Goal: Task Accomplishment & Management: Complete application form

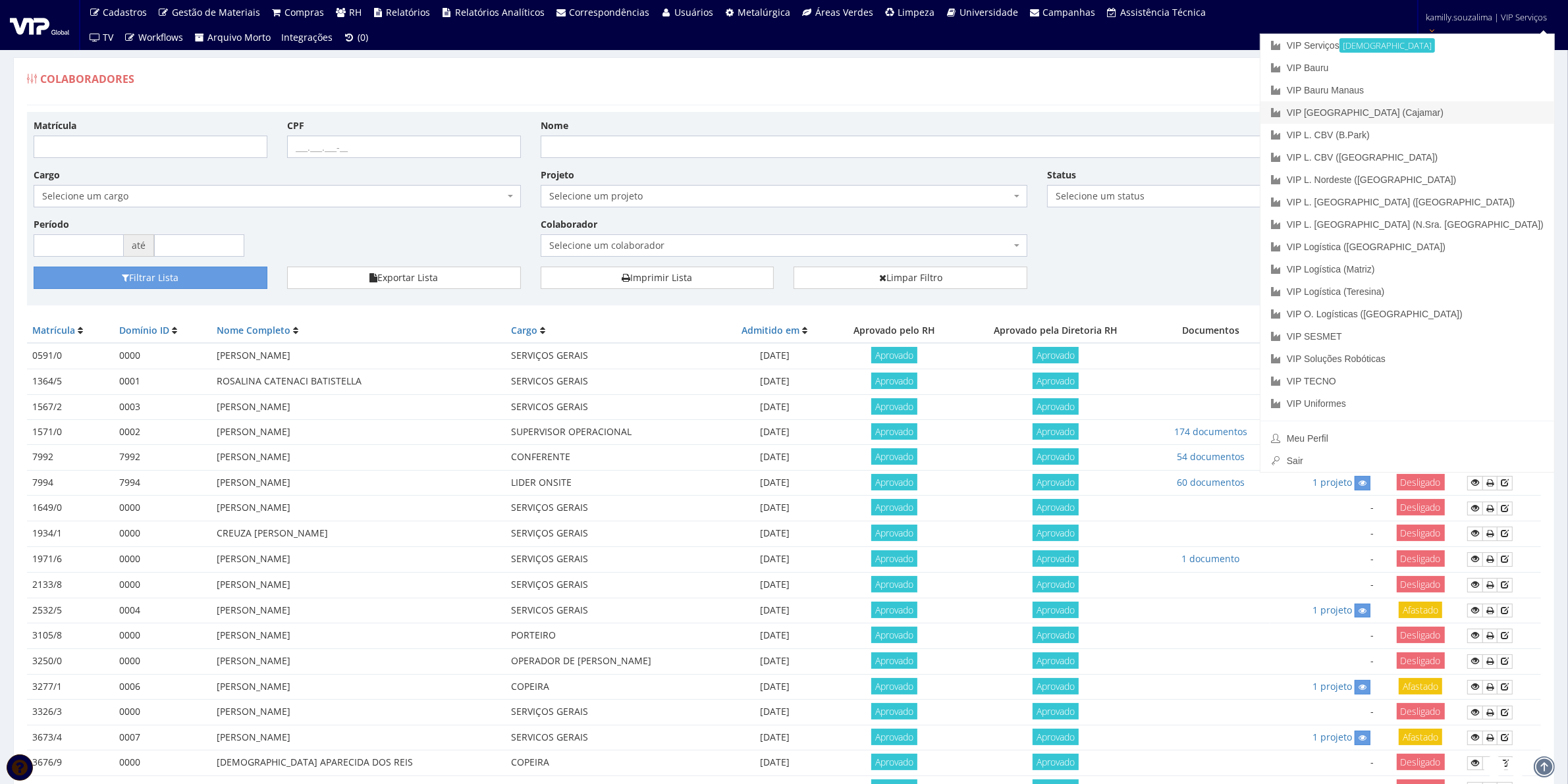
click at [1480, 110] on link "VIP [GEOGRAPHIC_DATA] (Cajamar)" at bounding box center [1407, 112] width 293 height 22
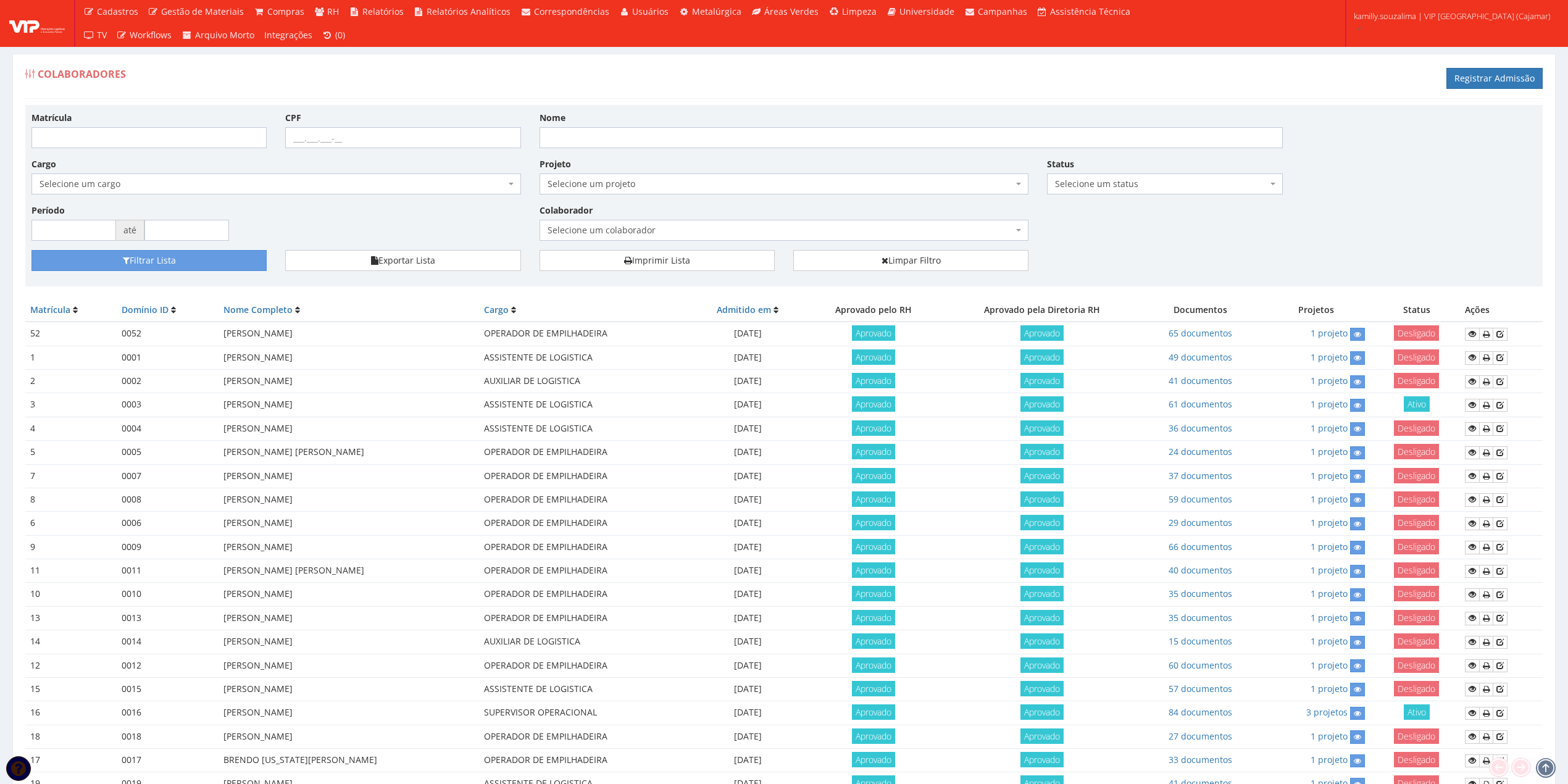
click at [1129, 180] on span "Selecione um status" at bounding box center [1161, 184] width 212 height 13
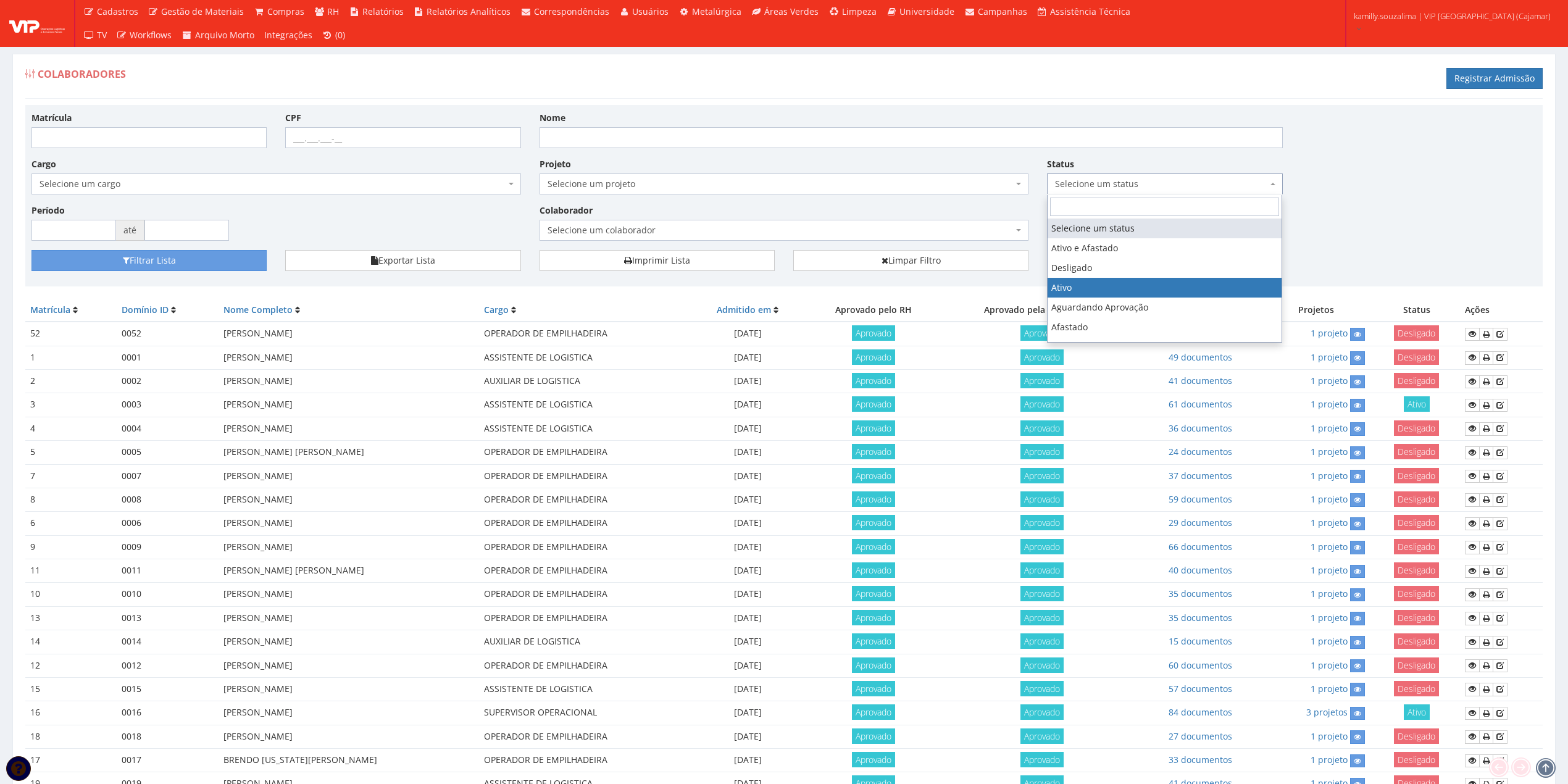
select select "1"
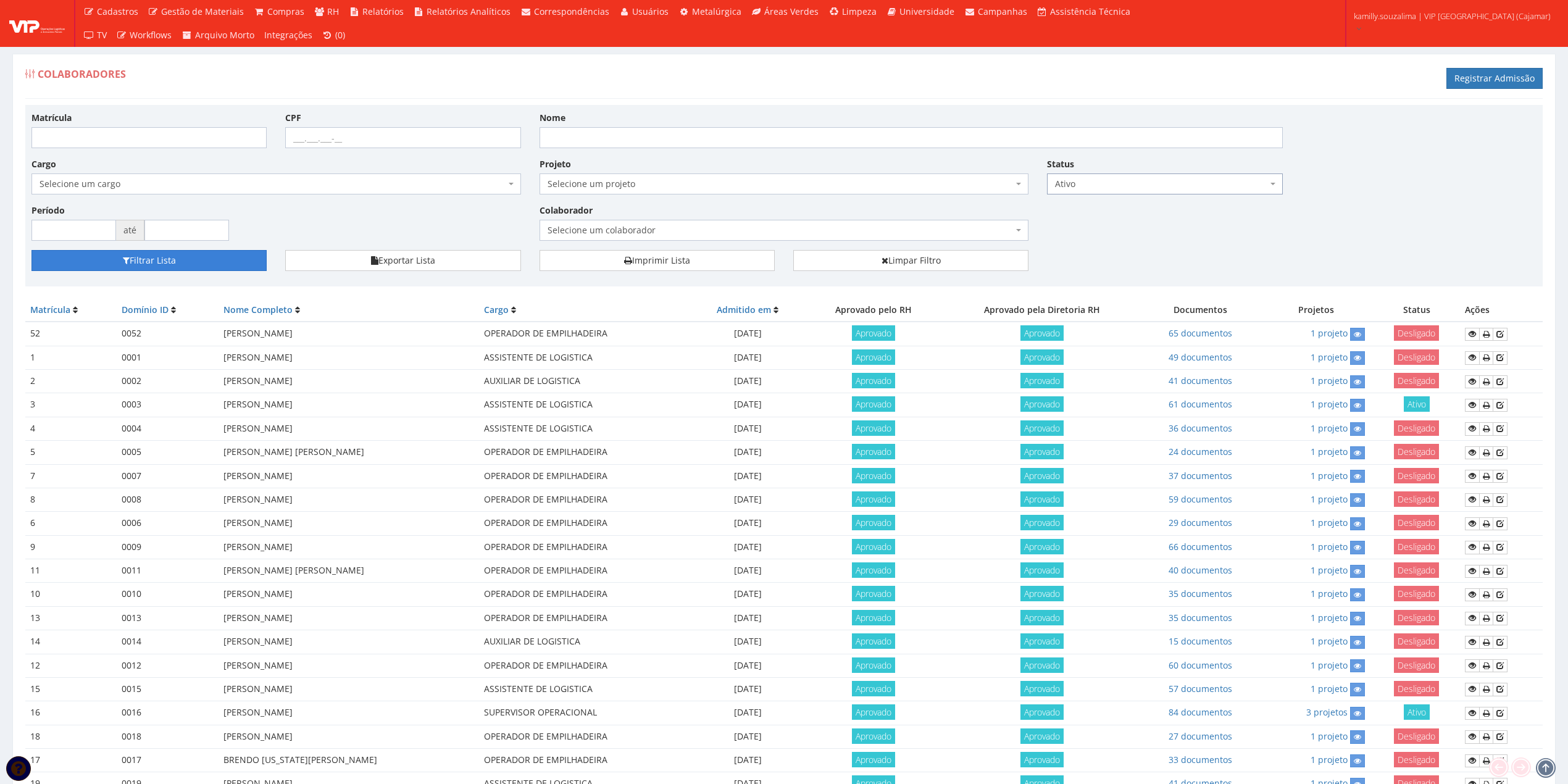
click at [233, 260] on button "Filtrar Lista" at bounding box center [149, 260] width 235 height 21
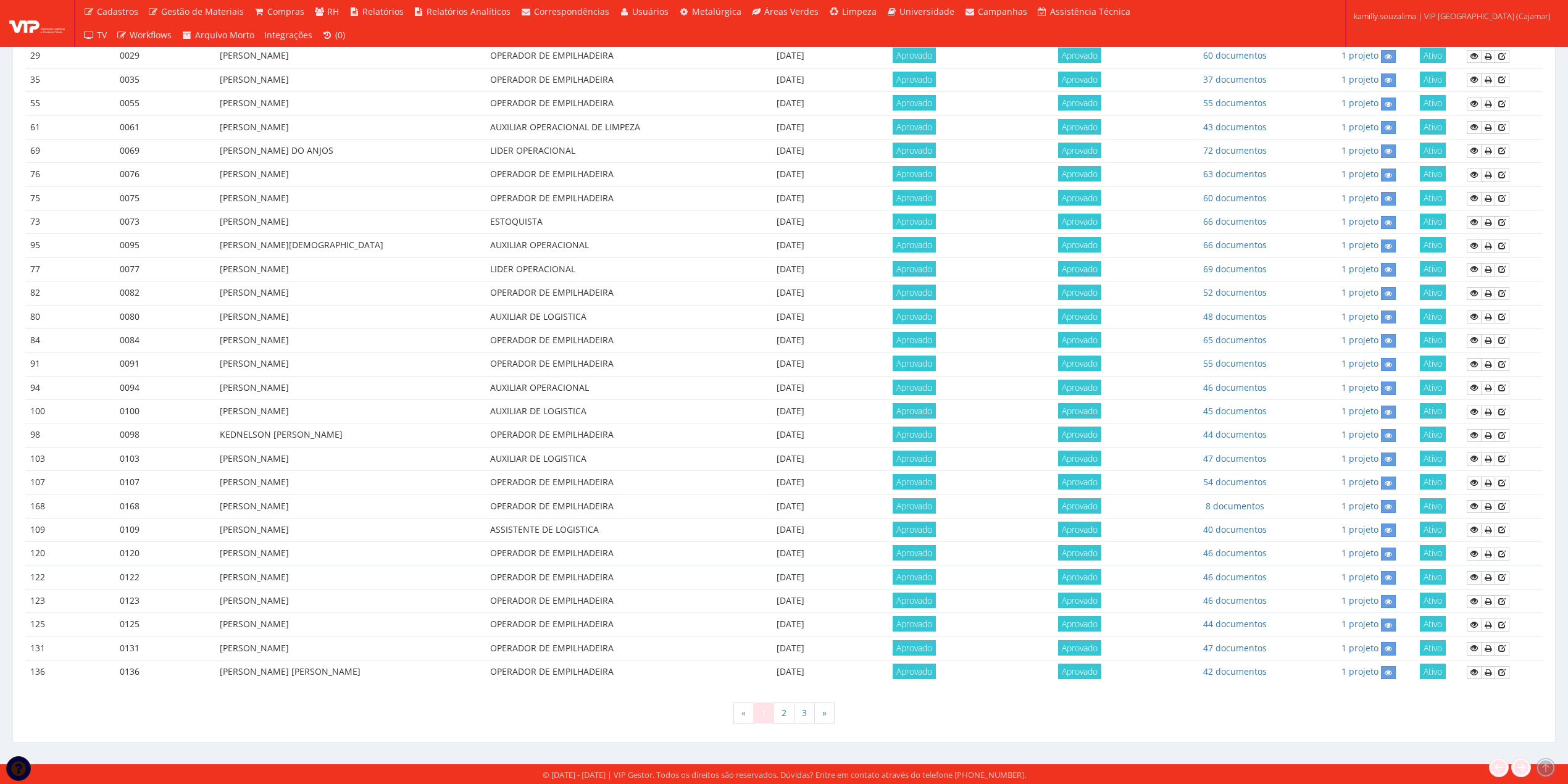
scroll to position [354, 0]
click at [805, 715] on link "3" at bounding box center [805, 712] width 21 height 21
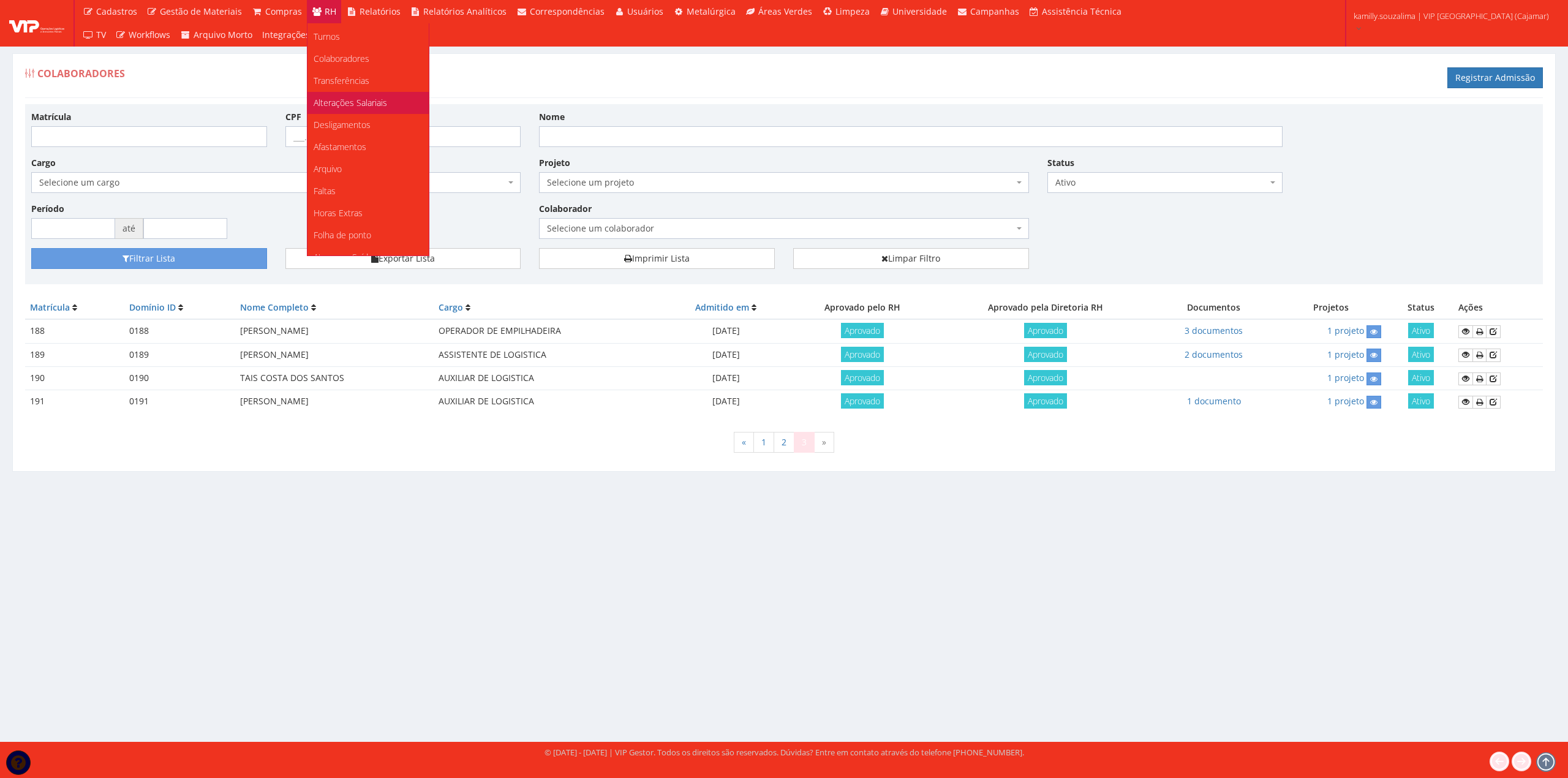
scroll to position [82, 0]
click at [367, 171] on link "Faltas" at bounding box center [368, 173] width 121 height 22
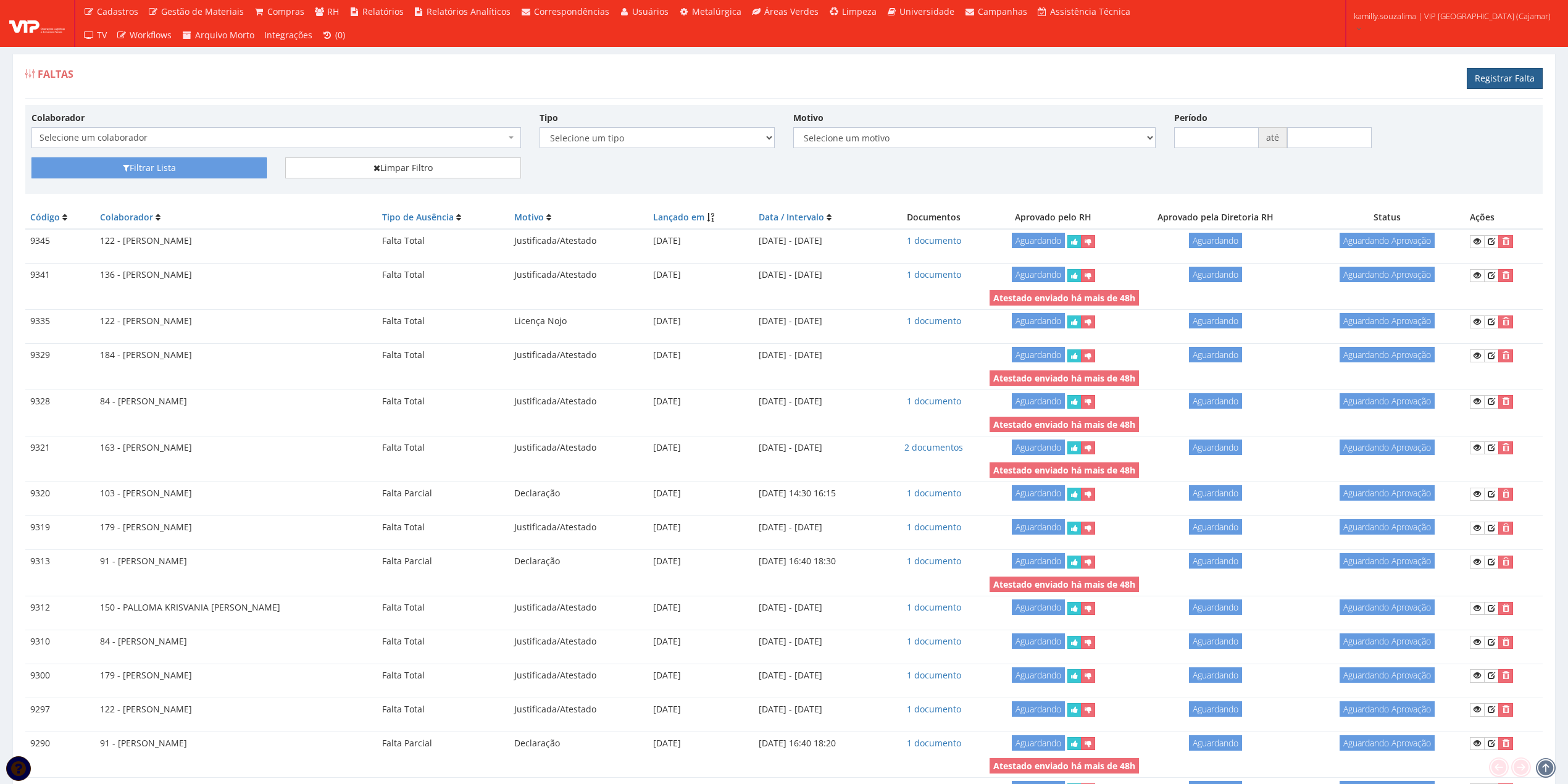
click at [1495, 80] on link "Registrar Falta" at bounding box center [1504, 78] width 76 height 21
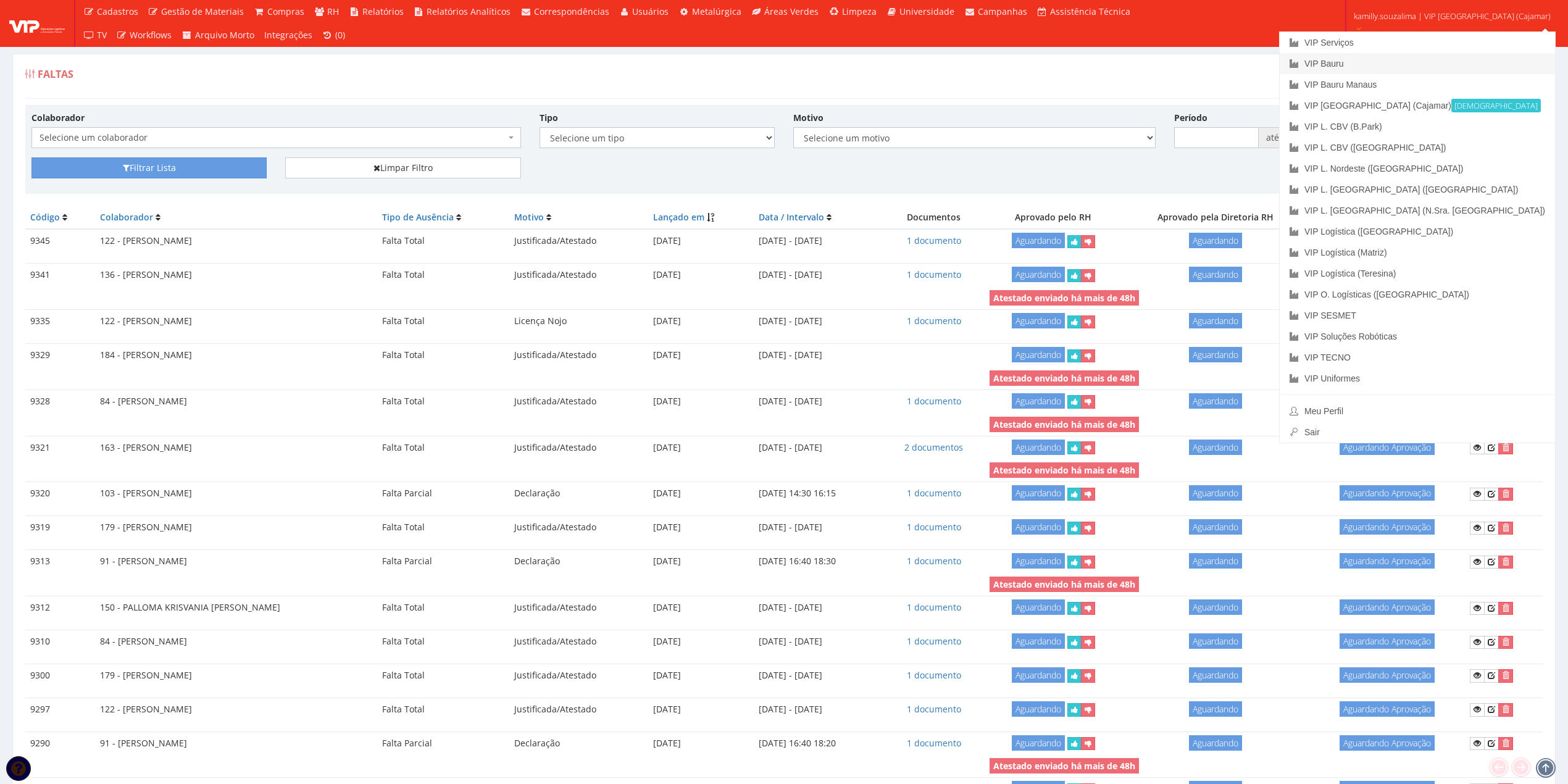
click at [1452, 62] on link "VIP Bauru" at bounding box center [1417, 64] width 275 height 21
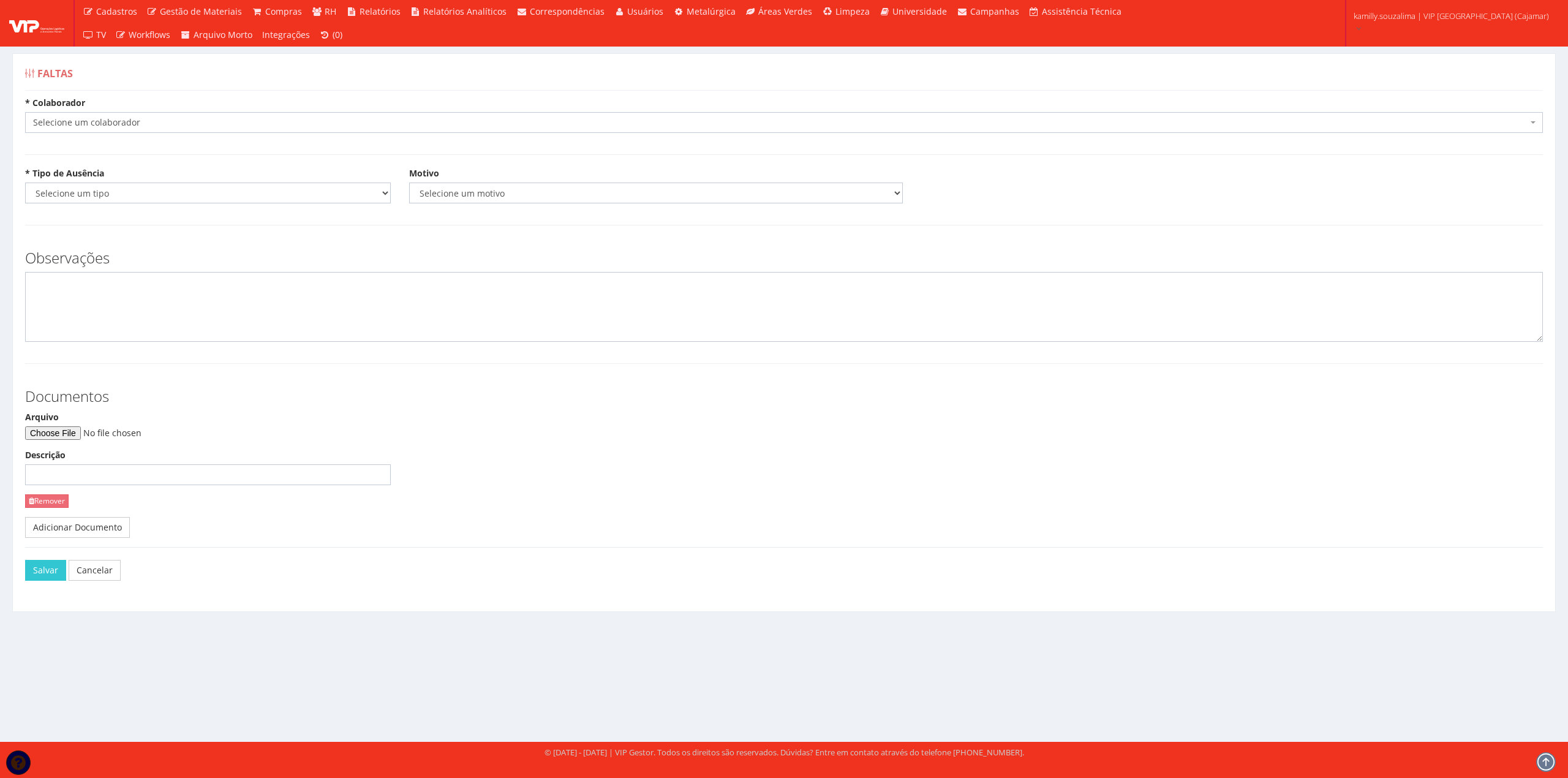
click at [335, 139] on div "* [PERSON_NAME] um colaborador 95 - [PERSON_NAME] 76 - [PERSON_NAME] 112 - [PER…" at bounding box center [784, 119] width 1536 height 45
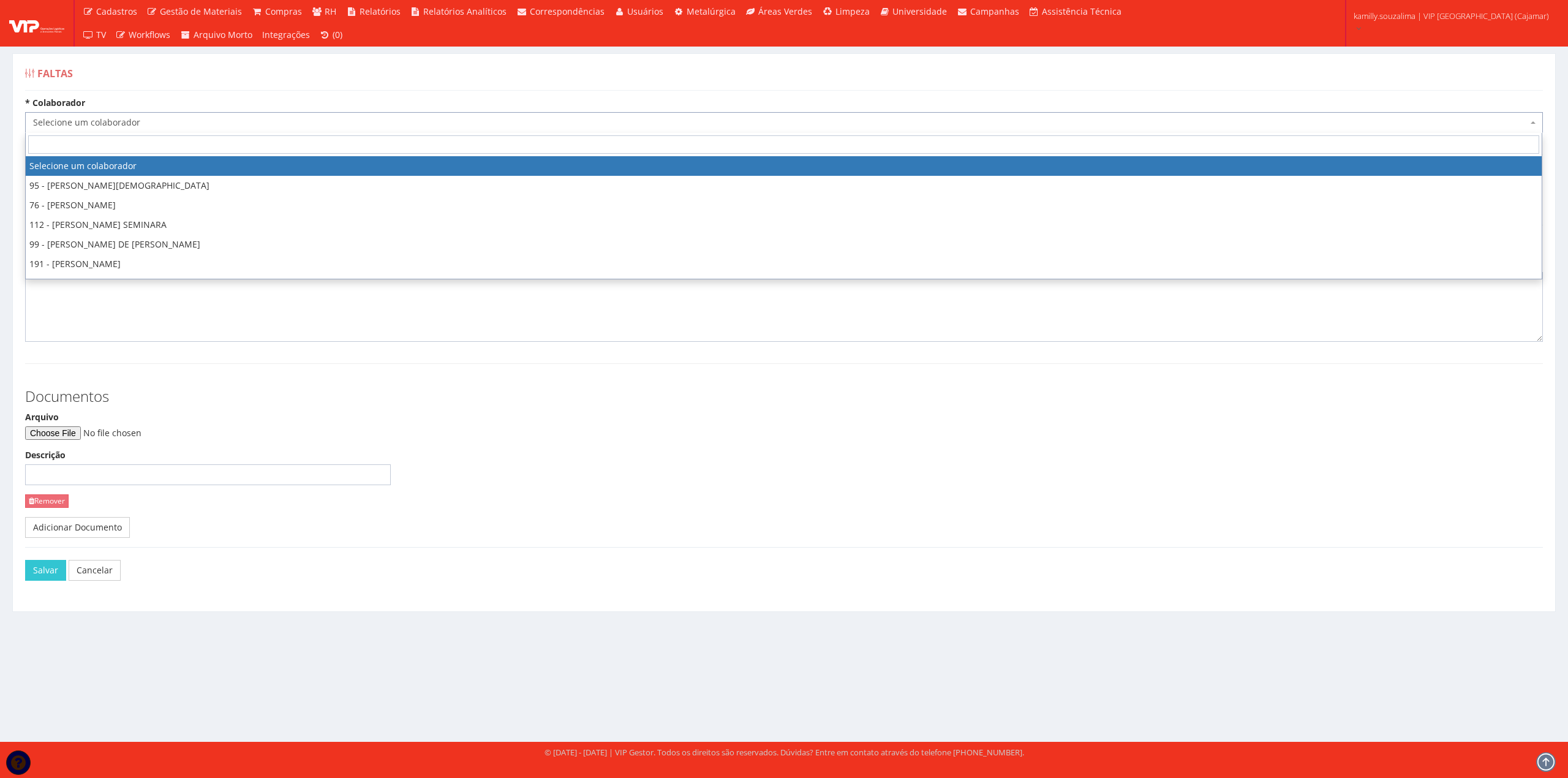
click at [329, 125] on span "Selecione um colaborador" at bounding box center [780, 123] width 1495 height 12
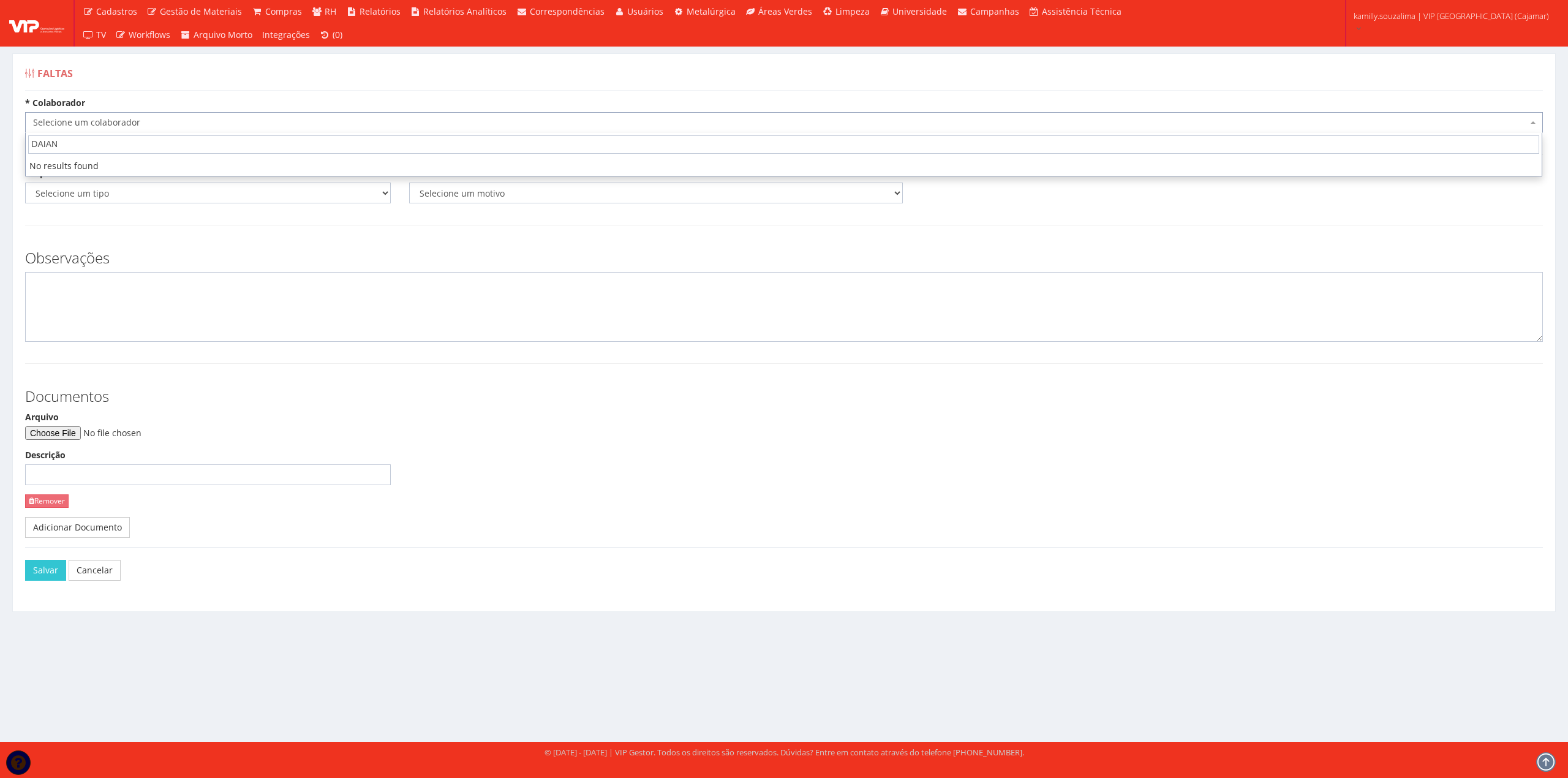
type input "DAIANE"
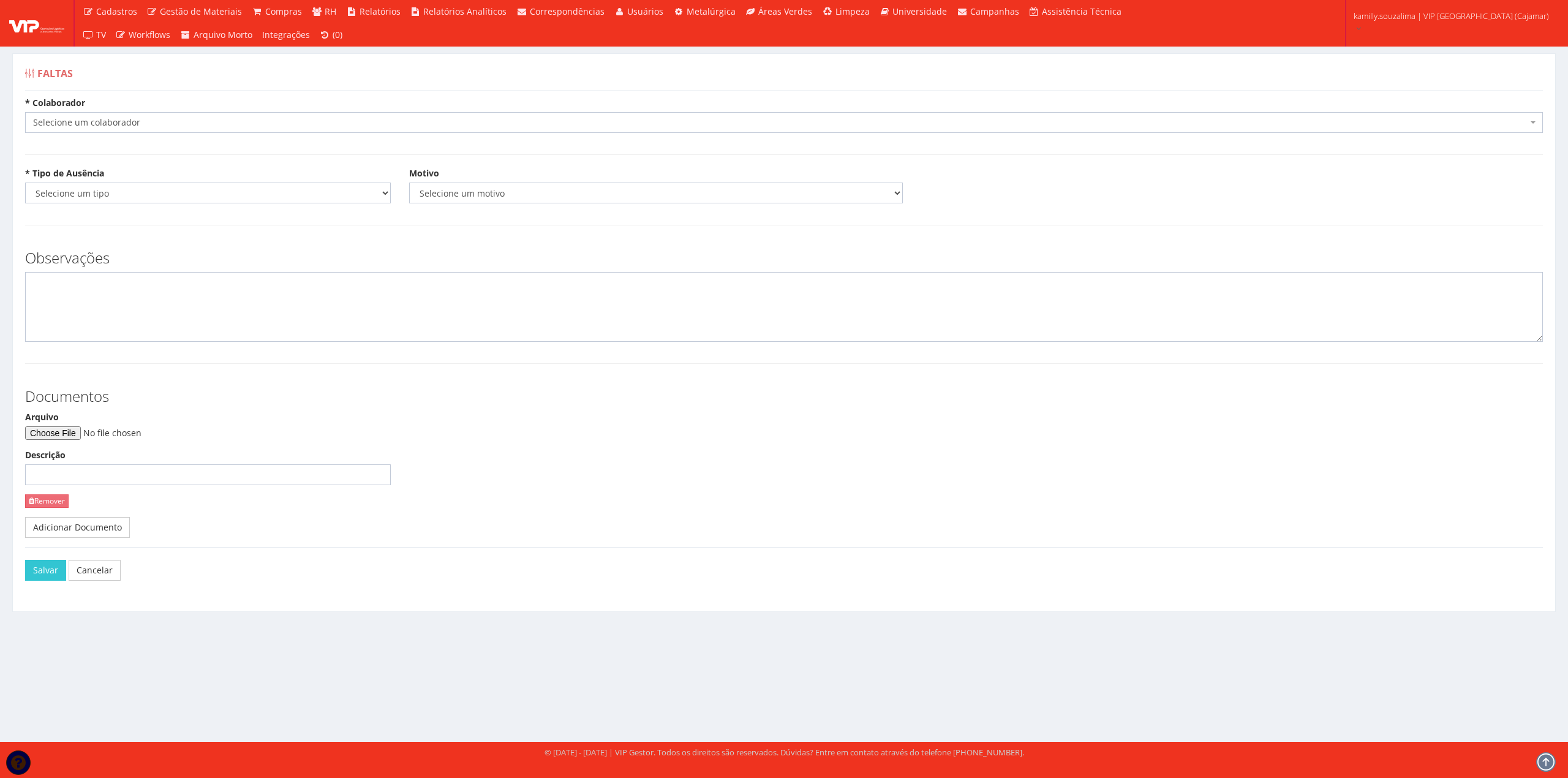
click at [387, 64] on div "Faltas" at bounding box center [784, 76] width 1517 height 29
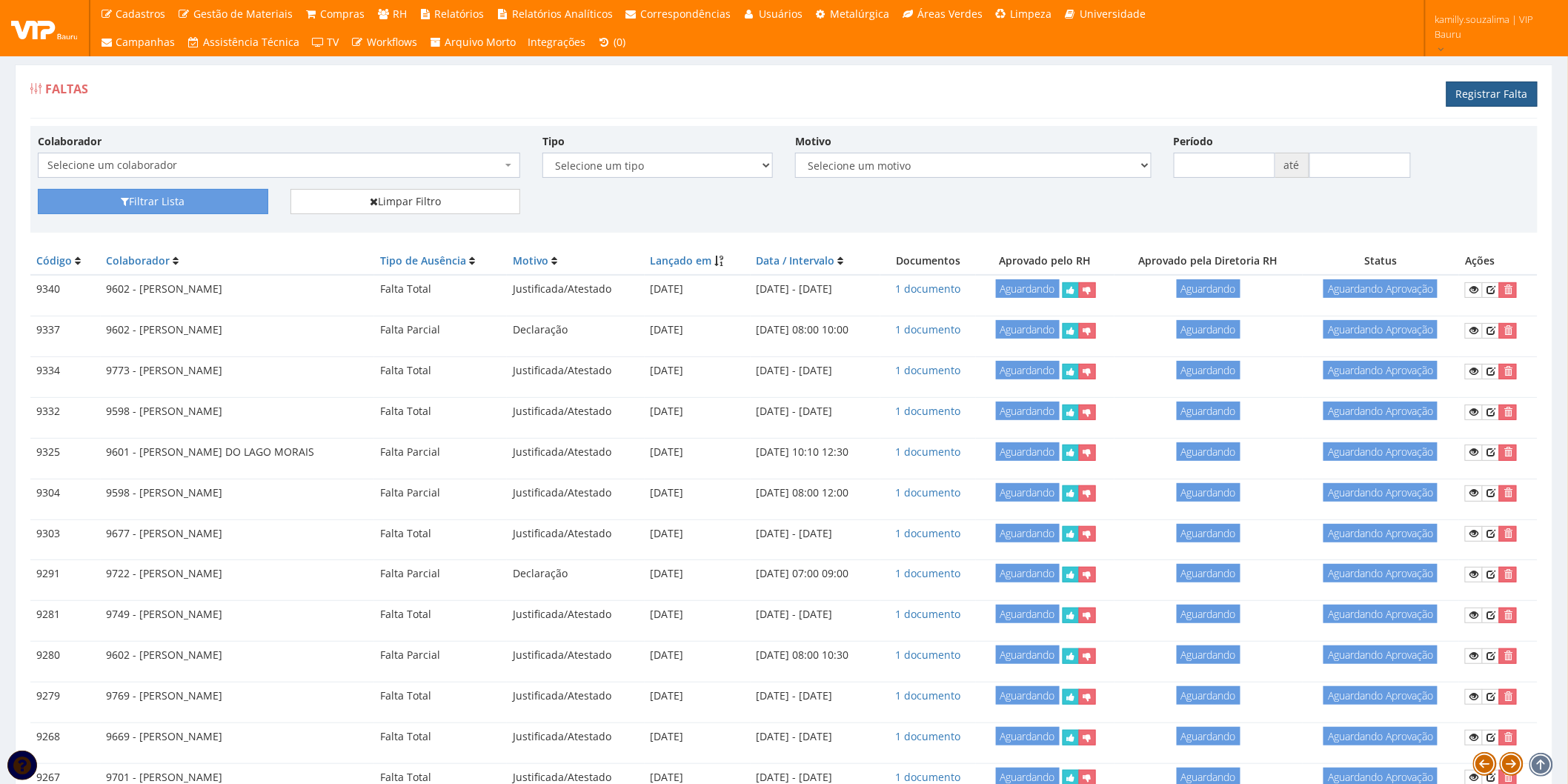
click at [1470, 98] on link "Registrar Falta" at bounding box center [1492, 94] width 91 height 25
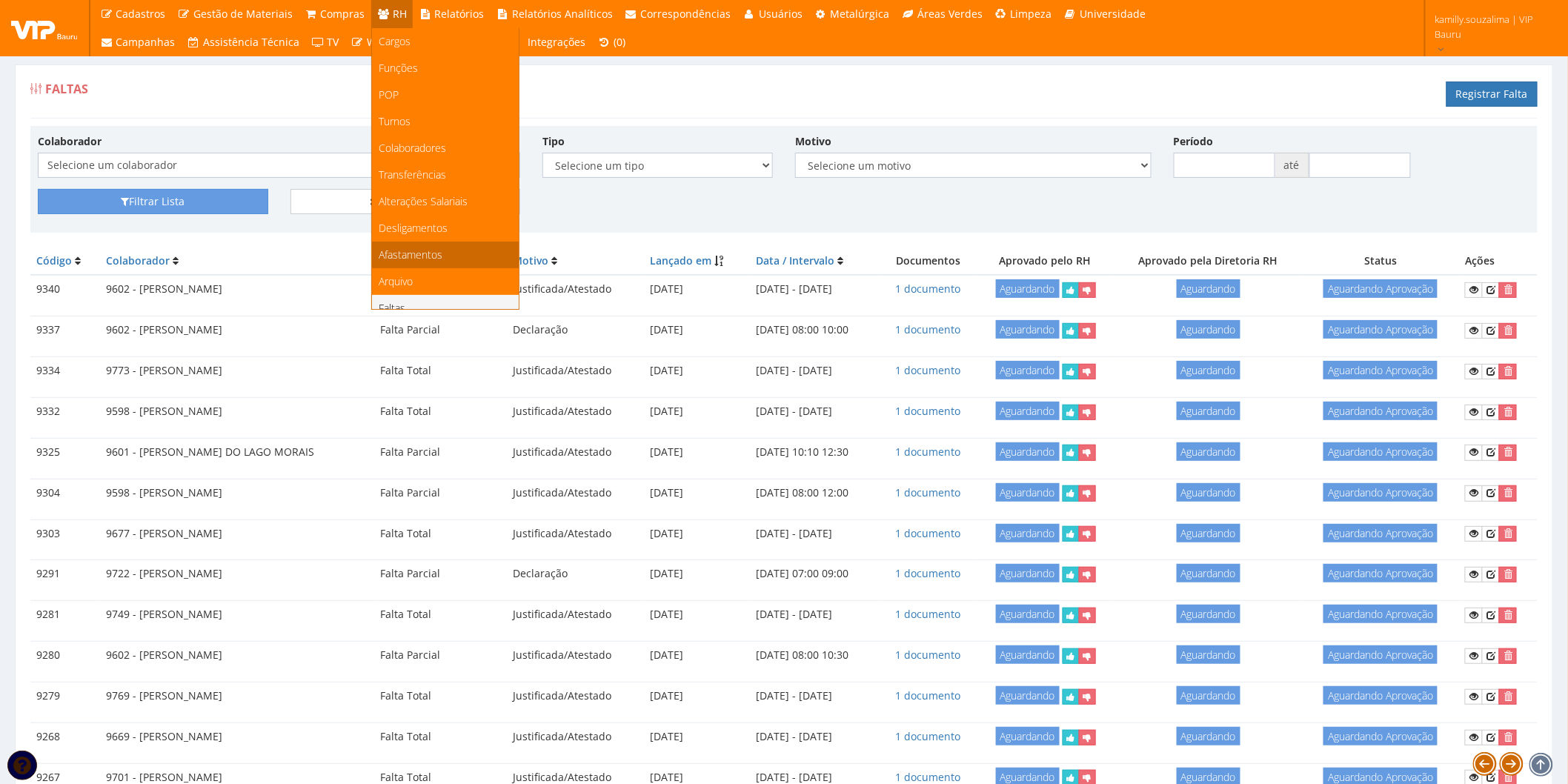
scroll to position [164, 0]
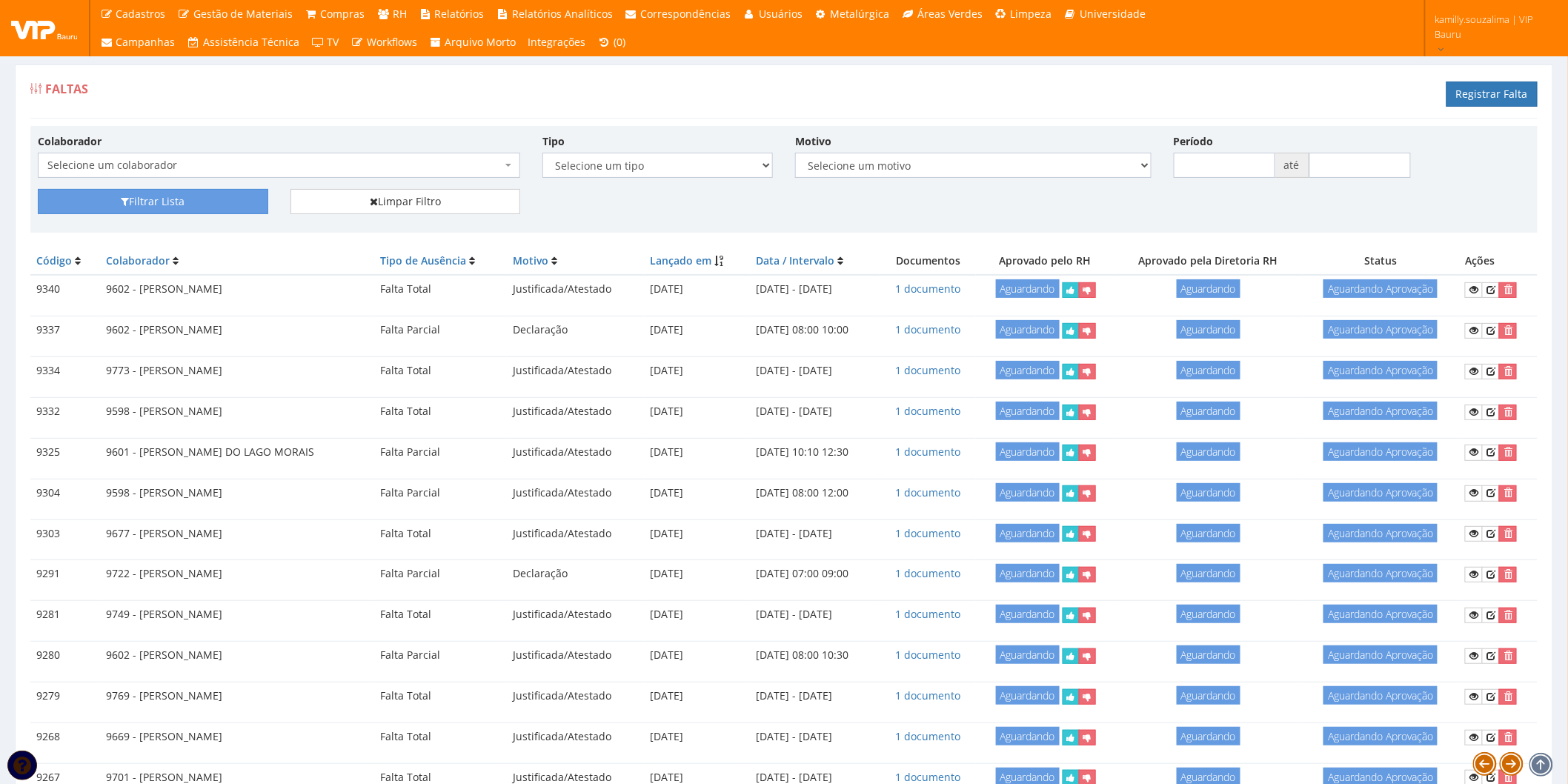
click at [215, 161] on span "Selecione um colaborador" at bounding box center [275, 165] width 454 height 15
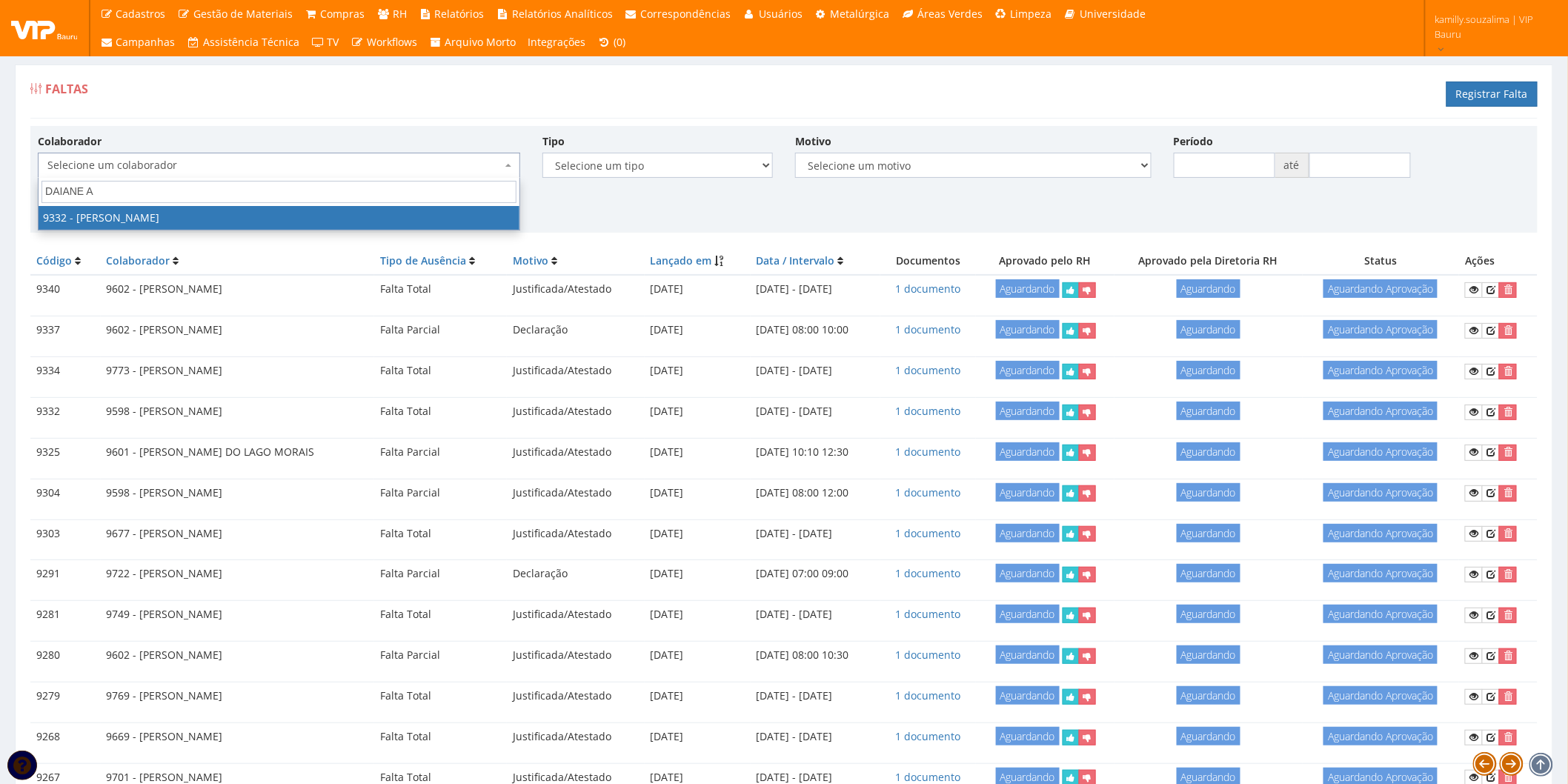
type input "DAIANE AN"
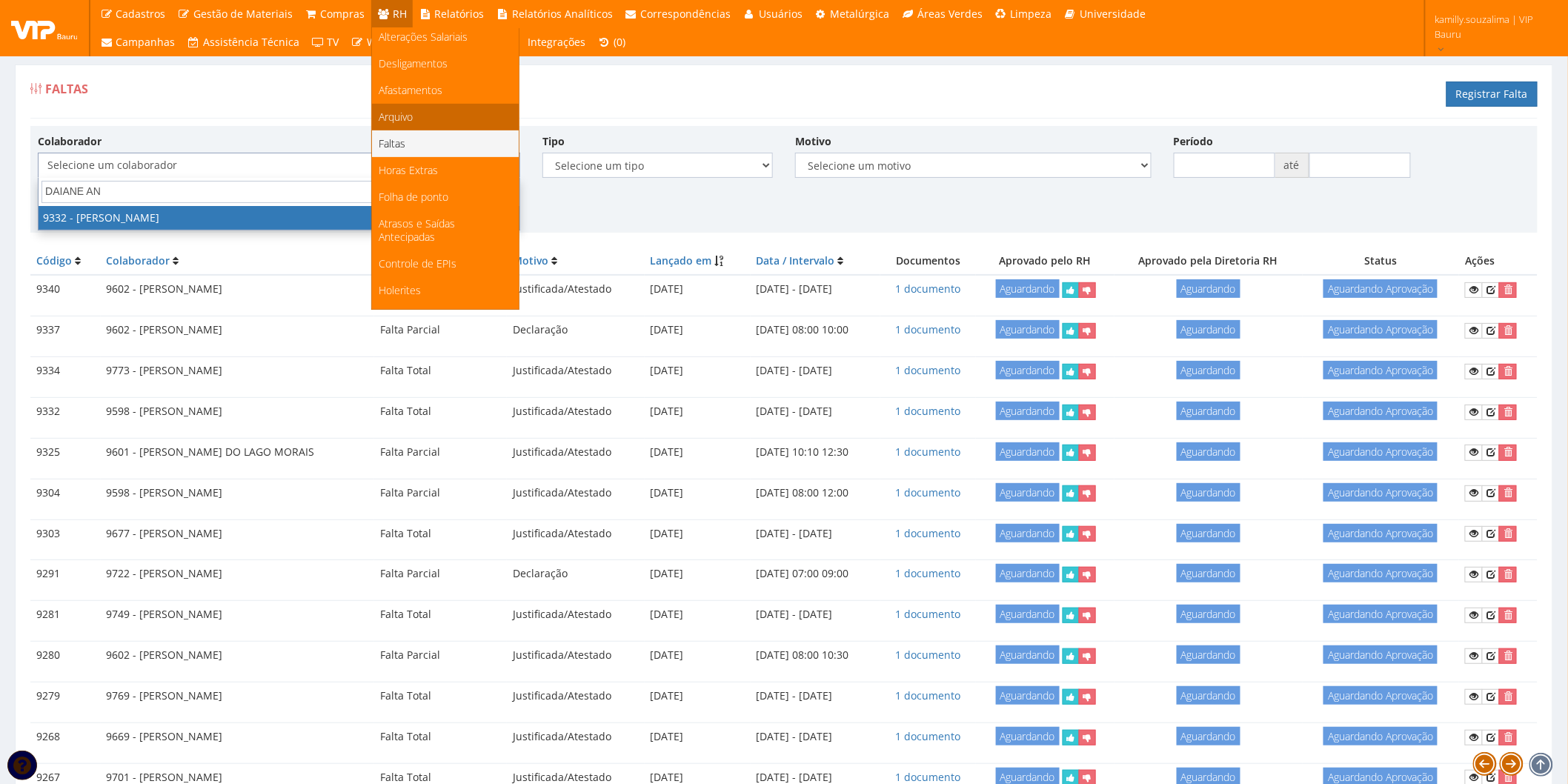
scroll to position [0, 0]
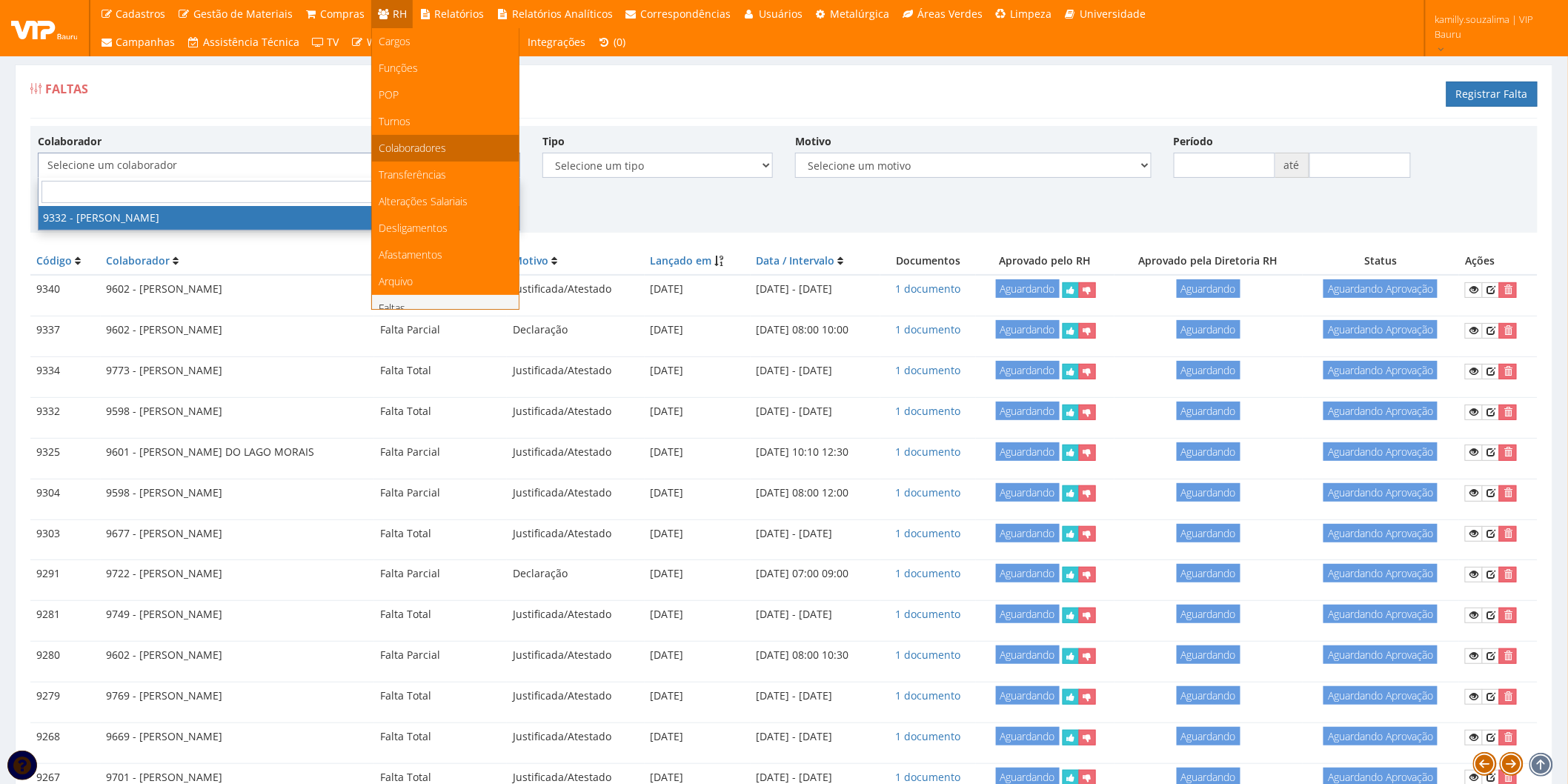
click at [443, 139] on link "Colaboradores" at bounding box center [445, 148] width 147 height 27
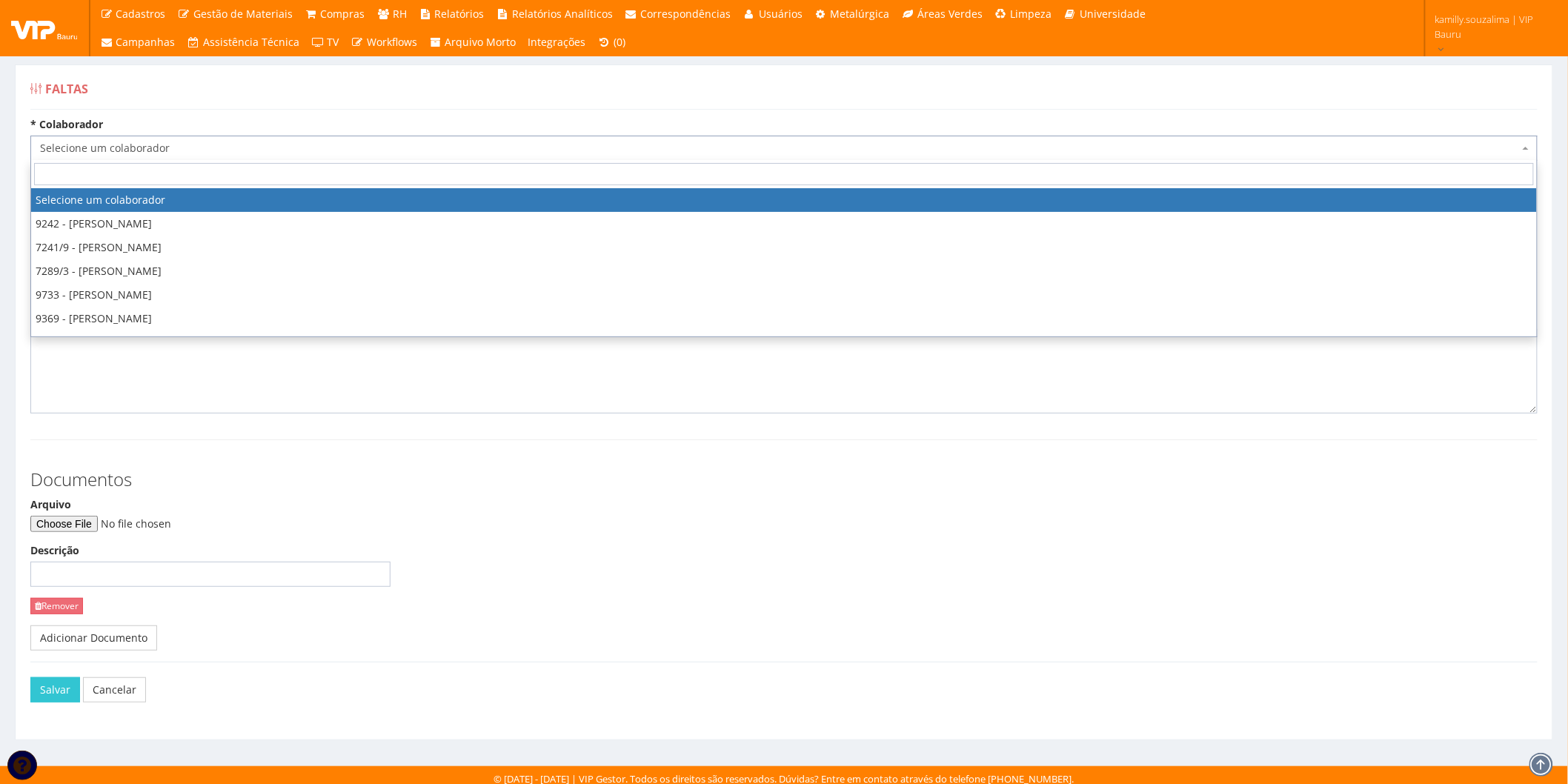
click at [150, 149] on span "Selecione um colaborador" at bounding box center [780, 148] width 1479 height 15
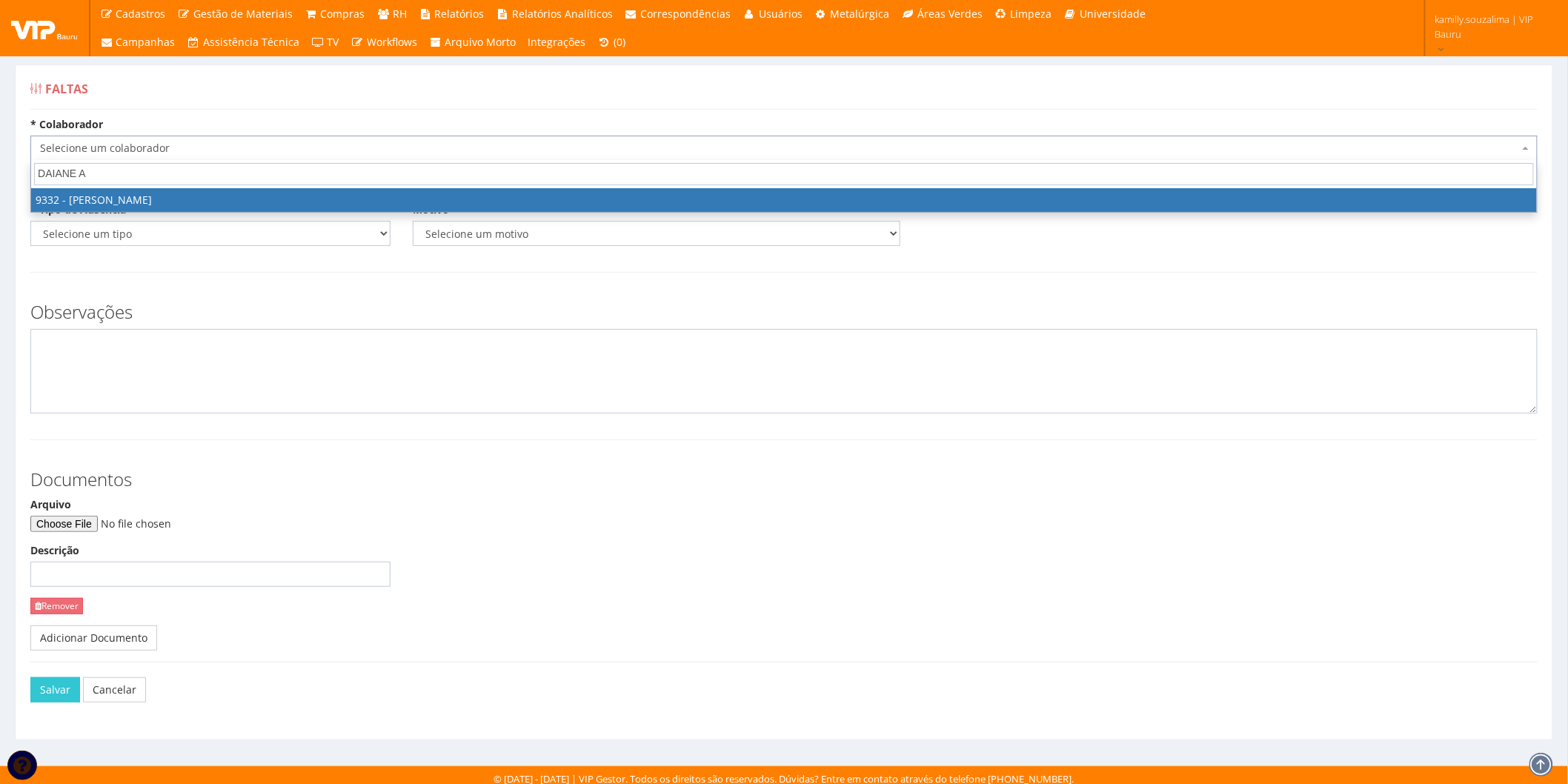
type input "DAIANE AN"
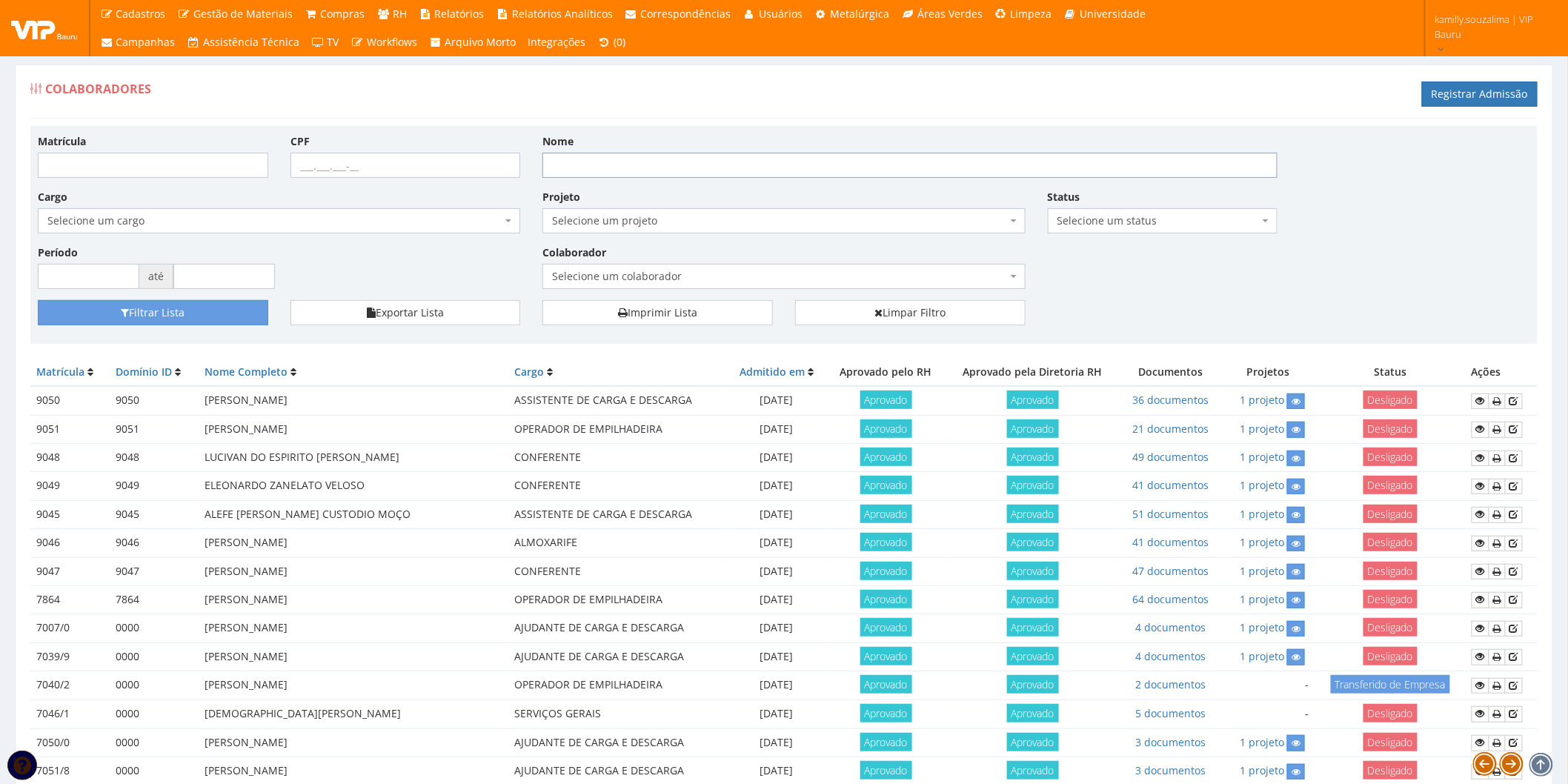
click at [645, 176] on input "Nome" at bounding box center [910, 165] width 735 height 25
type input "DAIANE ANTUNES"
click at [234, 315] on button "Filtrar Lista" at bounding box center [153, 313] width 231 height 25
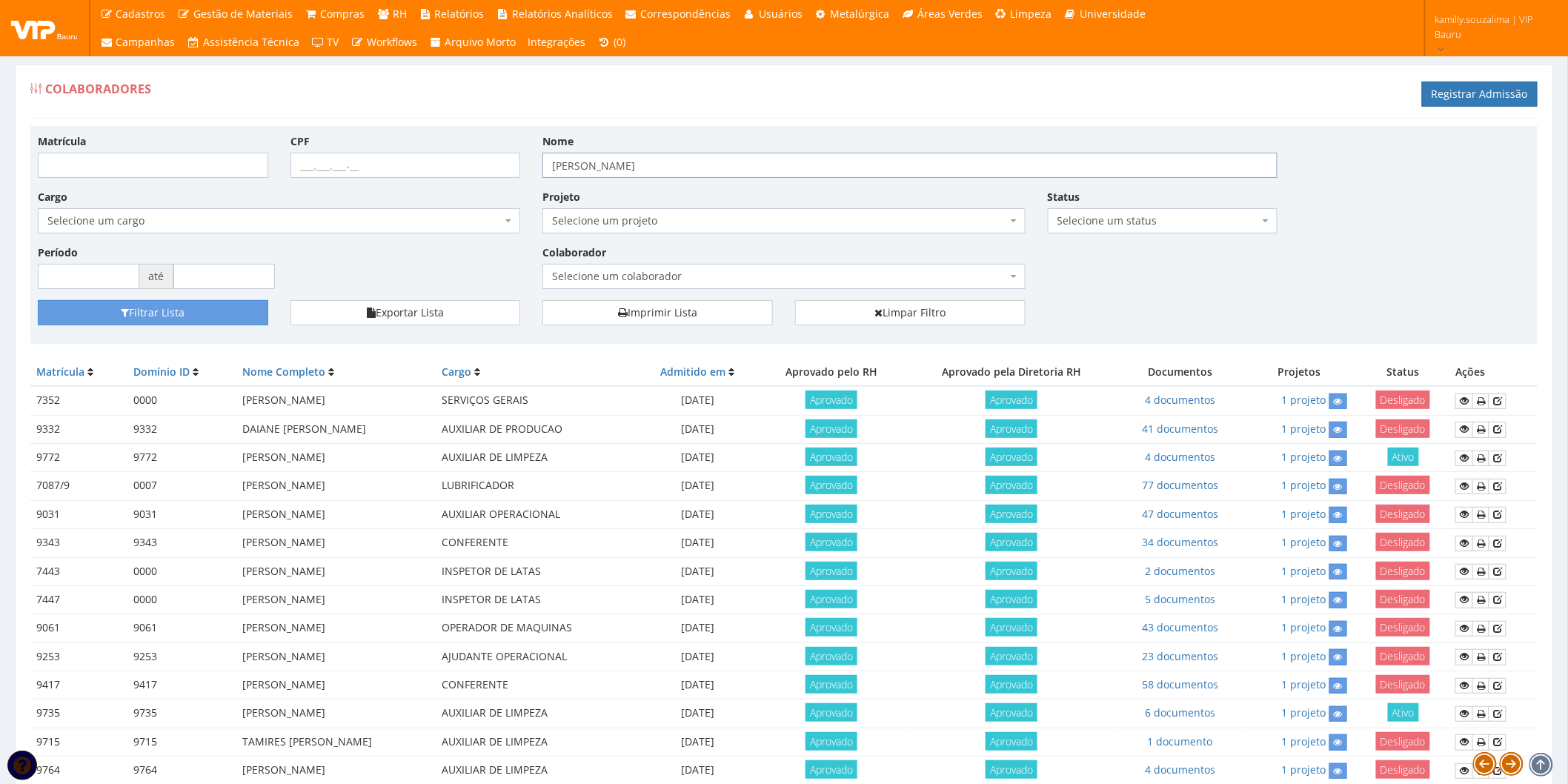
click at [552, 167] on input "[PERSON_NAME]" at bounding box center [910, 165] width 735 height 25
click at [979, 313] on link "Limpar Filtro" at bounding box center [910, 313] width 231 height 25
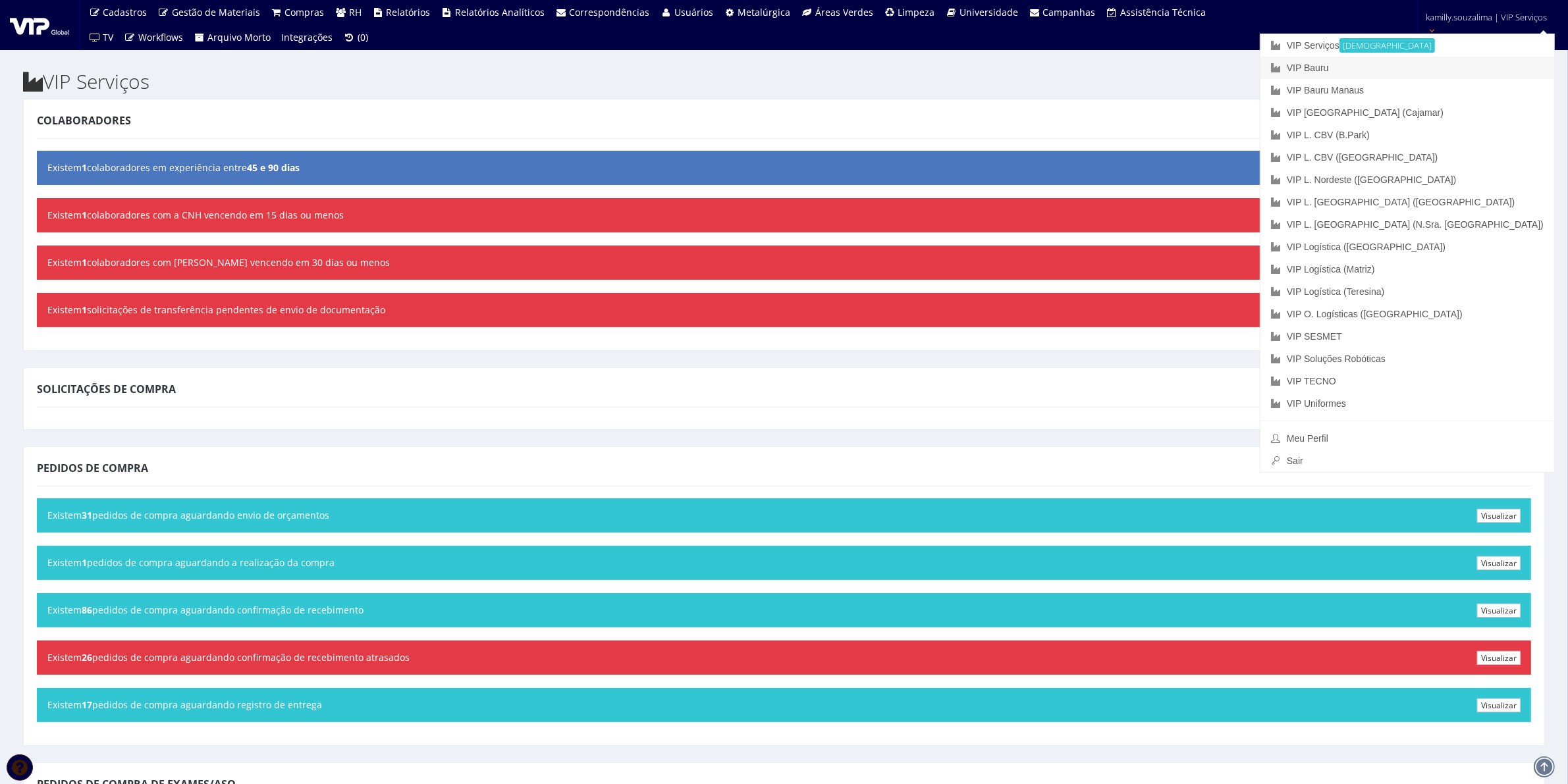
click at [1453, 63] on link "VIP Bauru" at bounding box center [1407, 68] width 293 height 22
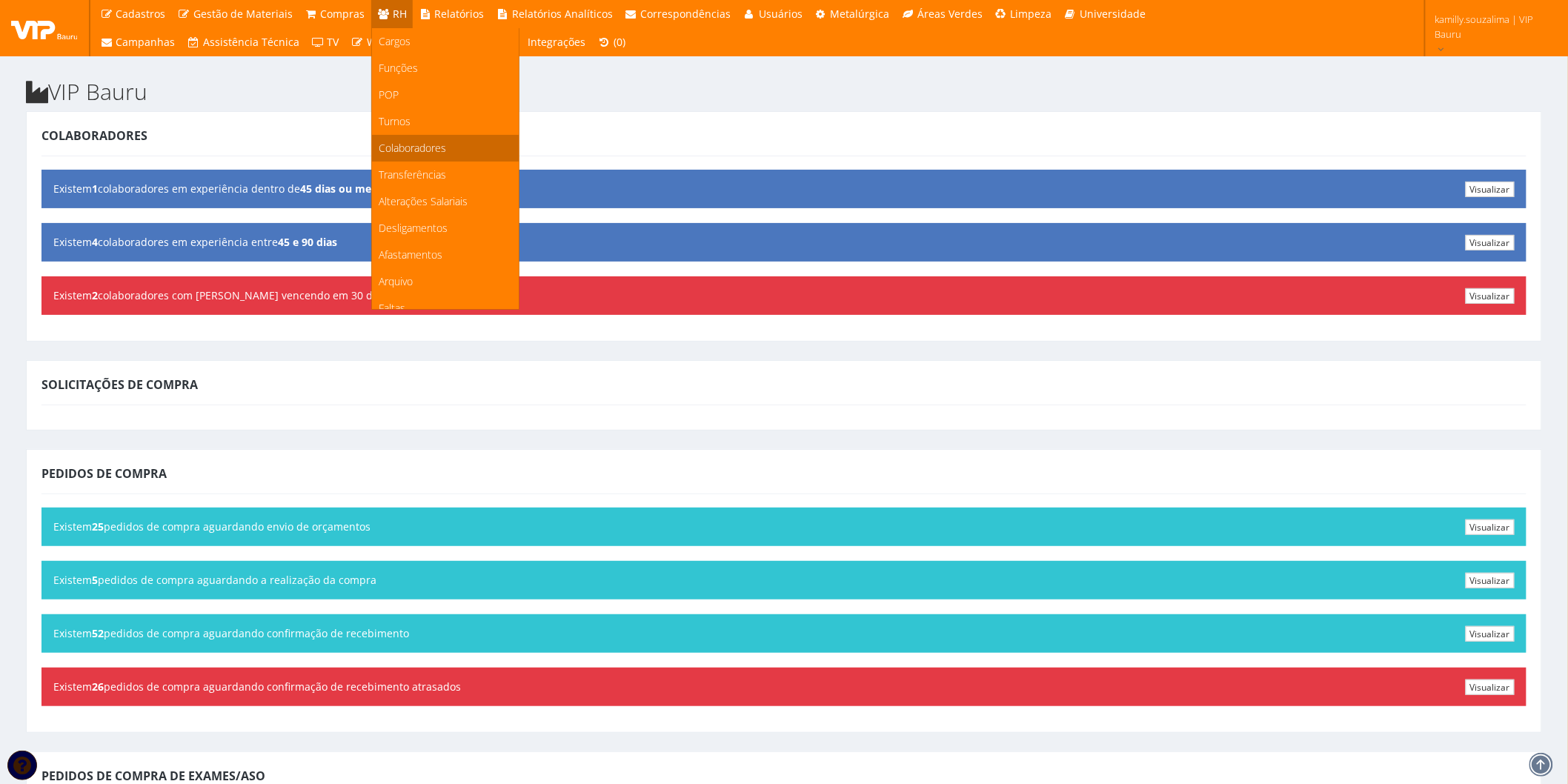
click at [442, 138] on link "Colaboradores" at bounding box center [445, 148] width 147 height 27
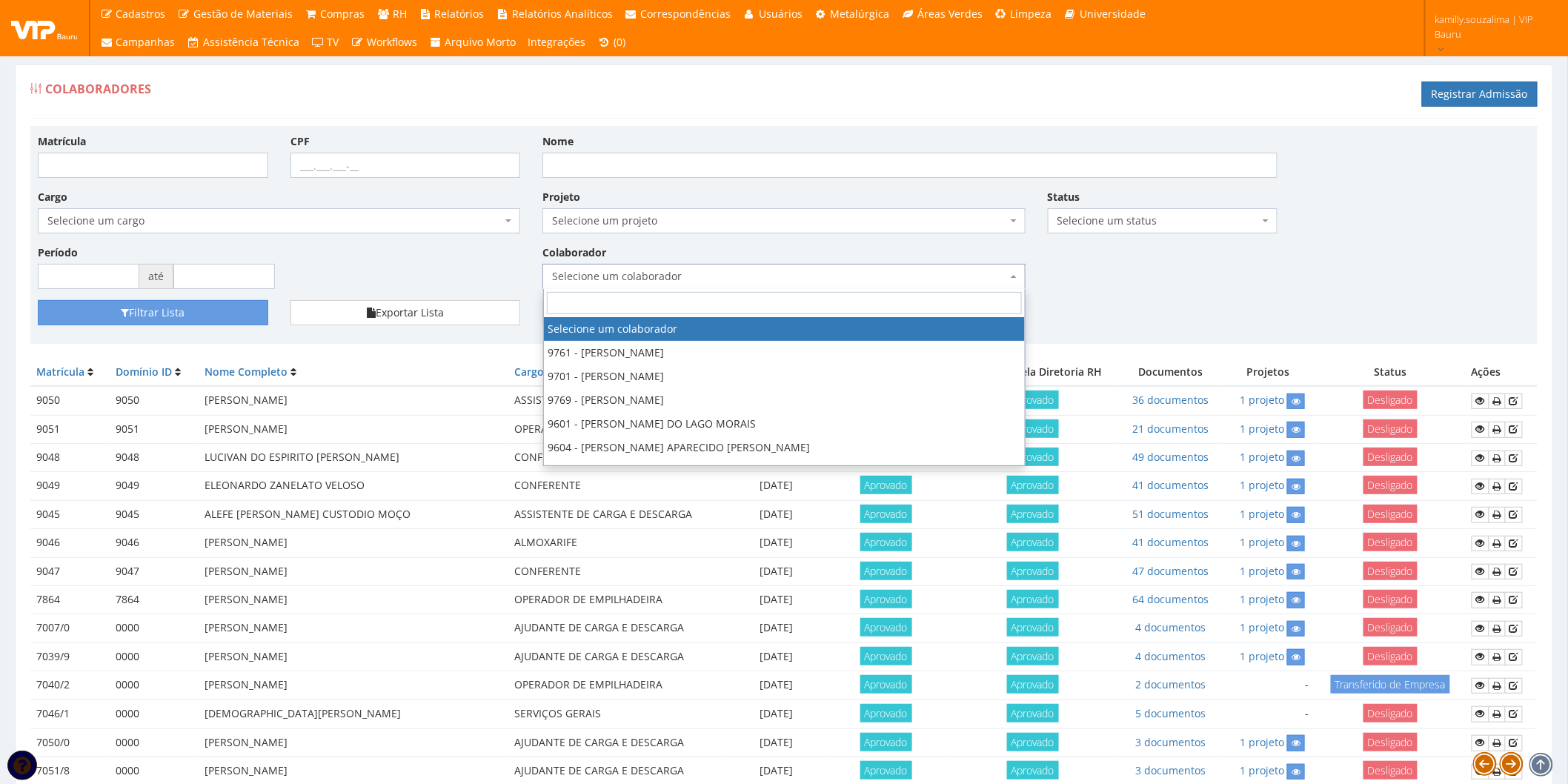
click at [792, 283] on span "Selecione um colaborador" at bounding box center [779, 277] width 454 height 15
type input "DAI"
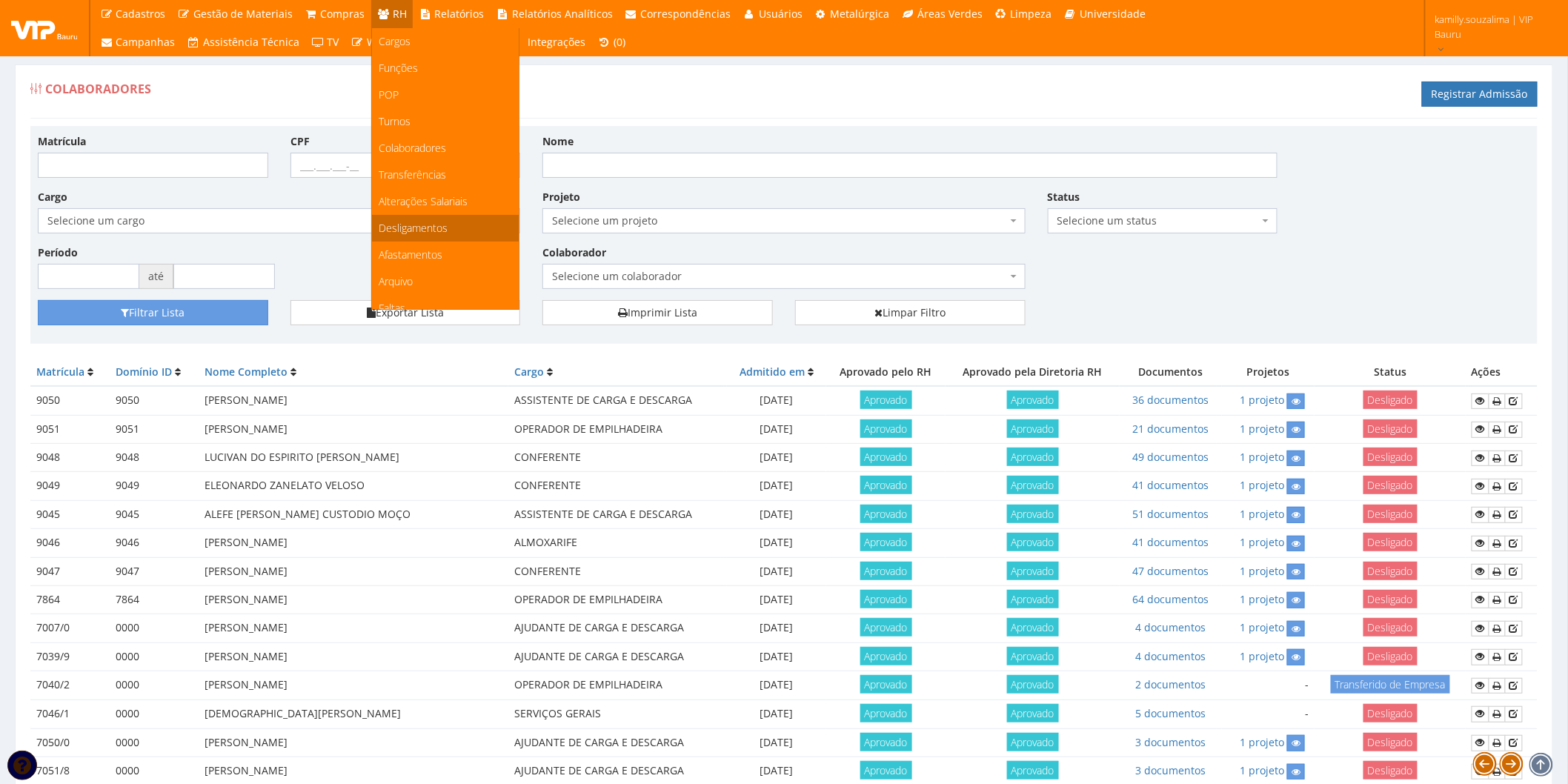
click at [446, 226] on link "Desligamentos" at bounding box center [445, 228] width 147 height 27
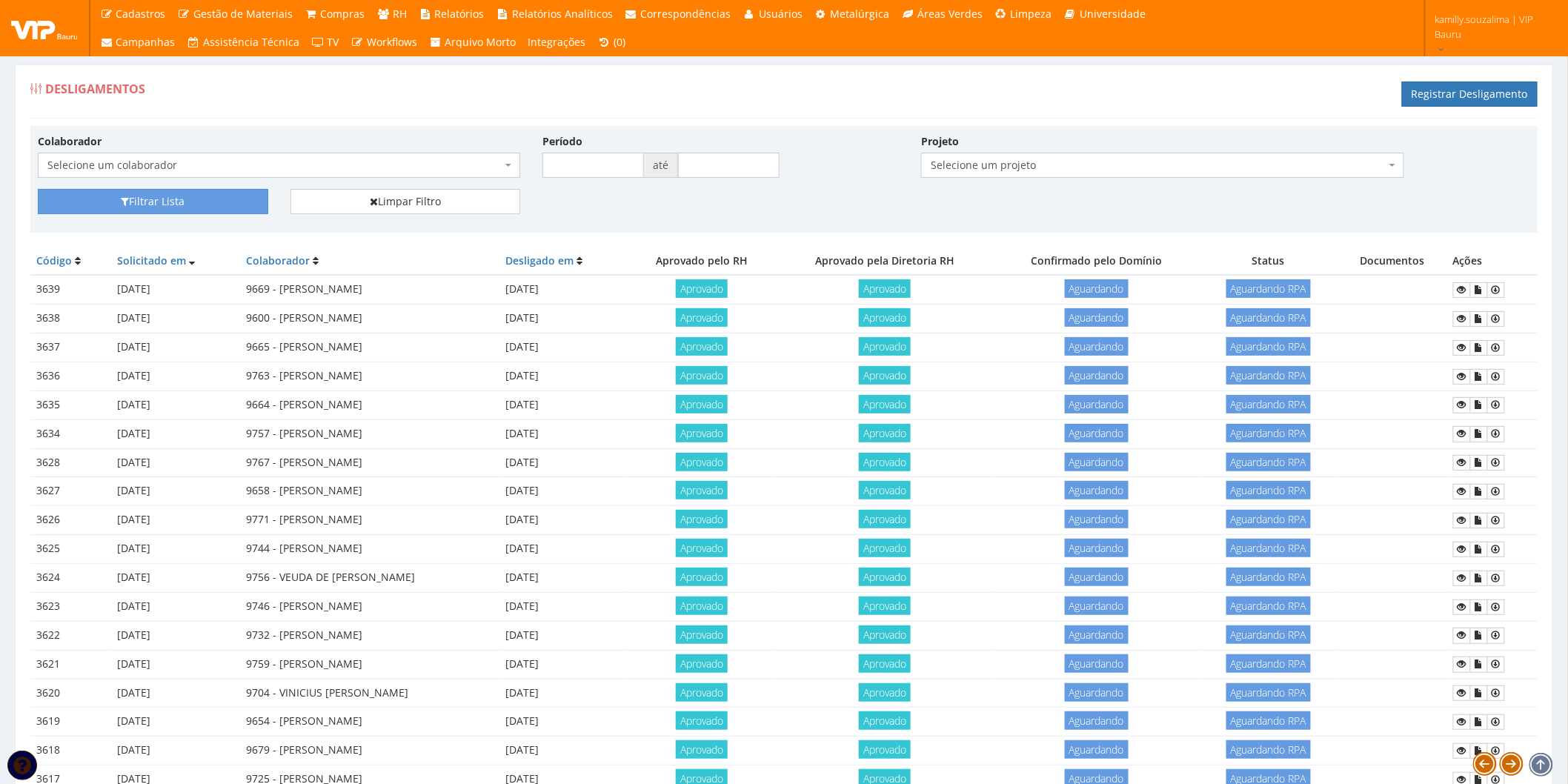
click at [209, 166] on span "Selecione um colaborador" at bounding box center [275, 165] width 454 height 15
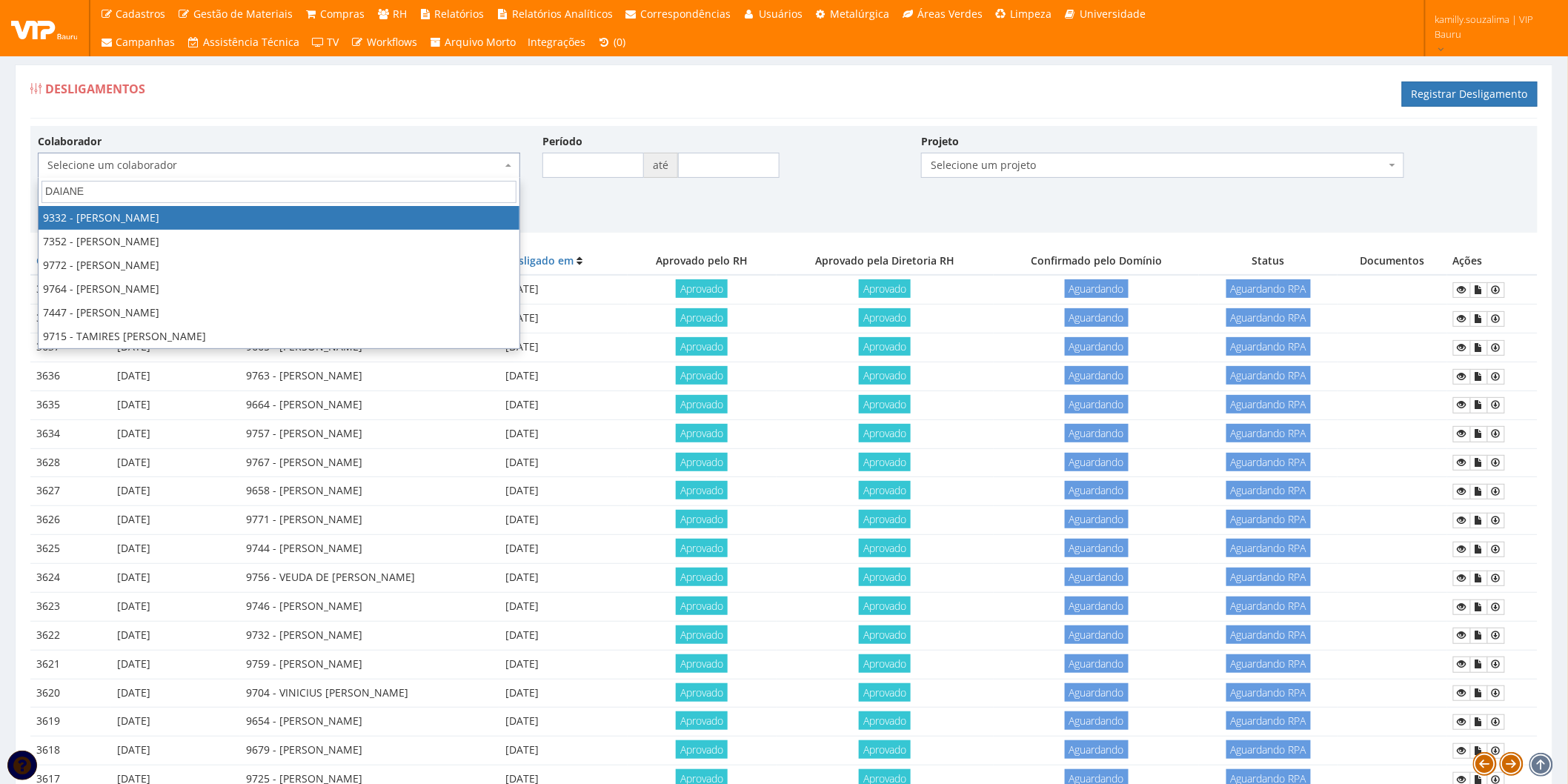
type input "DAIANE A"
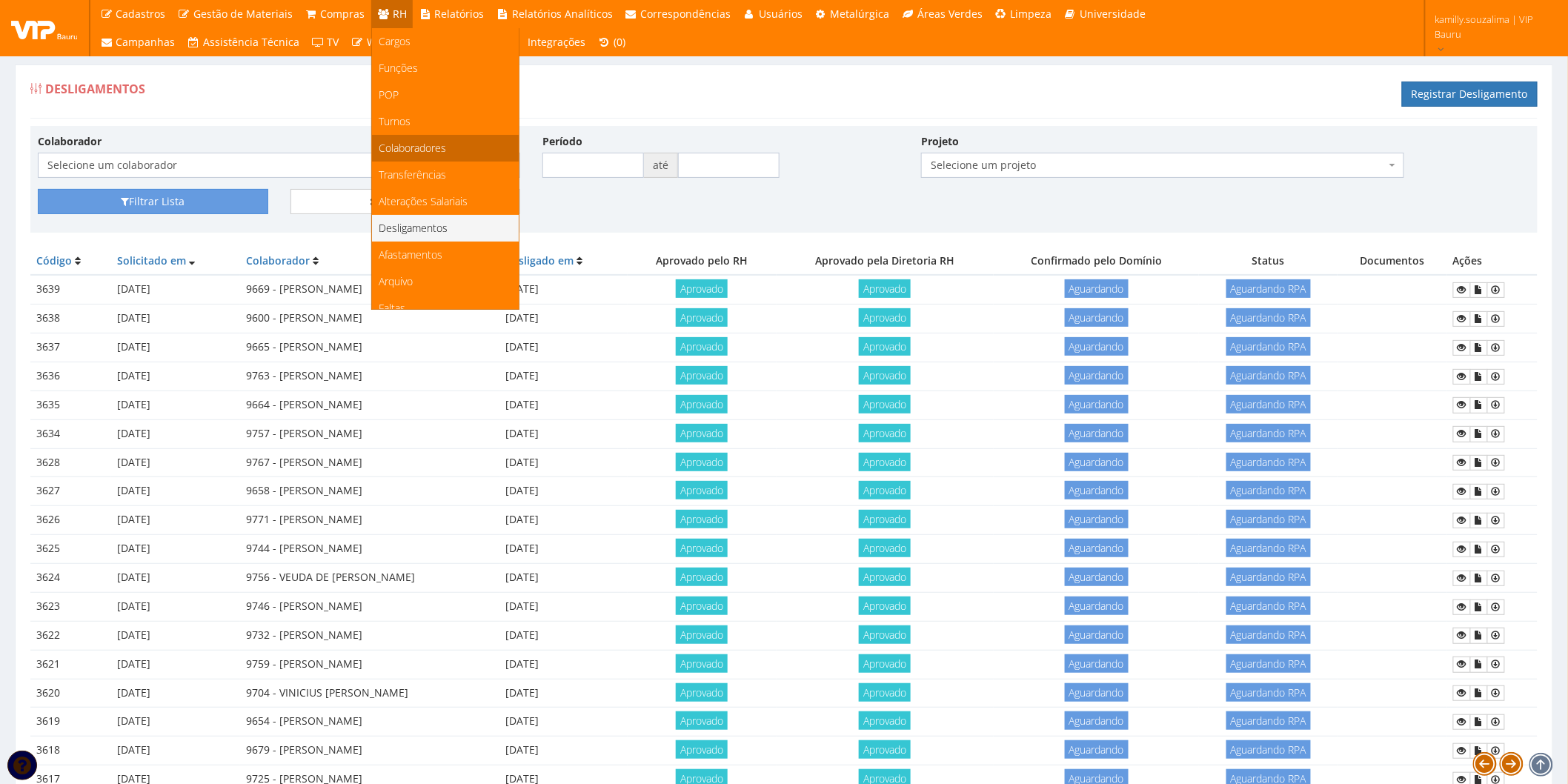
click at [424, 148] on span "Colaboradores" at bounding box center [413, 148] width 67 height 14
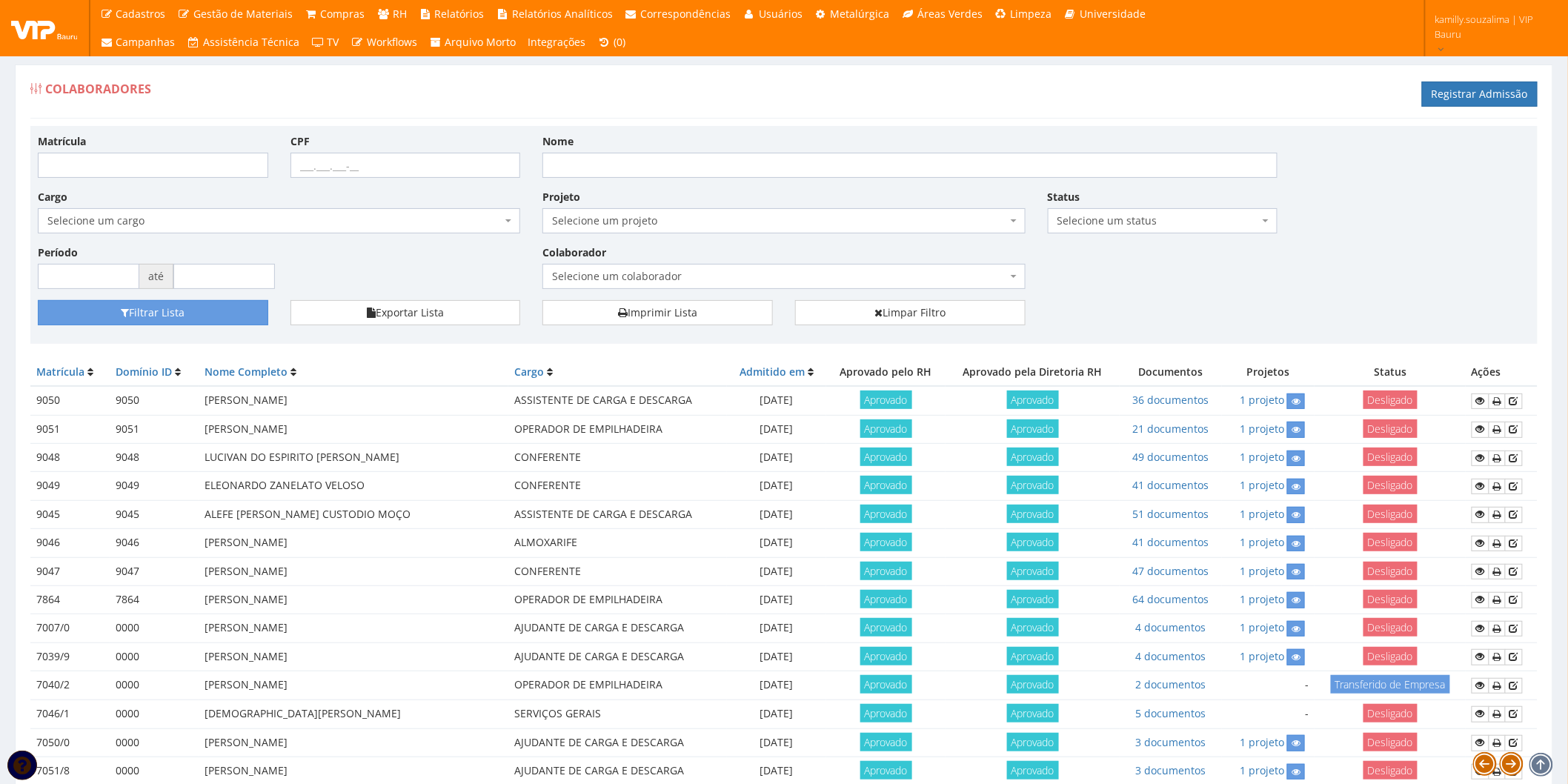
click at [745, 270] on span "Selecione um colaborador" at bounding box center [779, 277] width 454 height 15
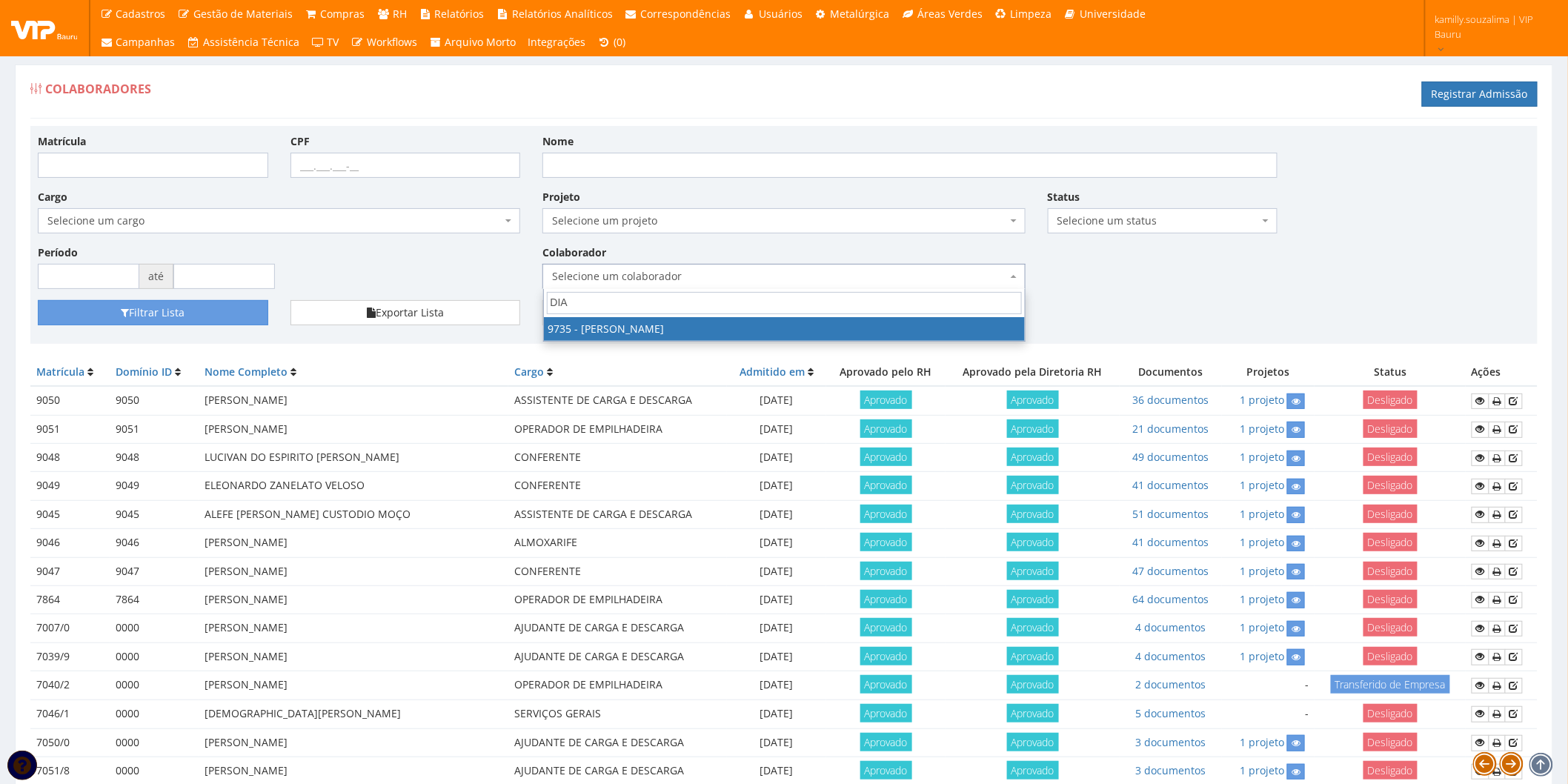
type input "DIAN"
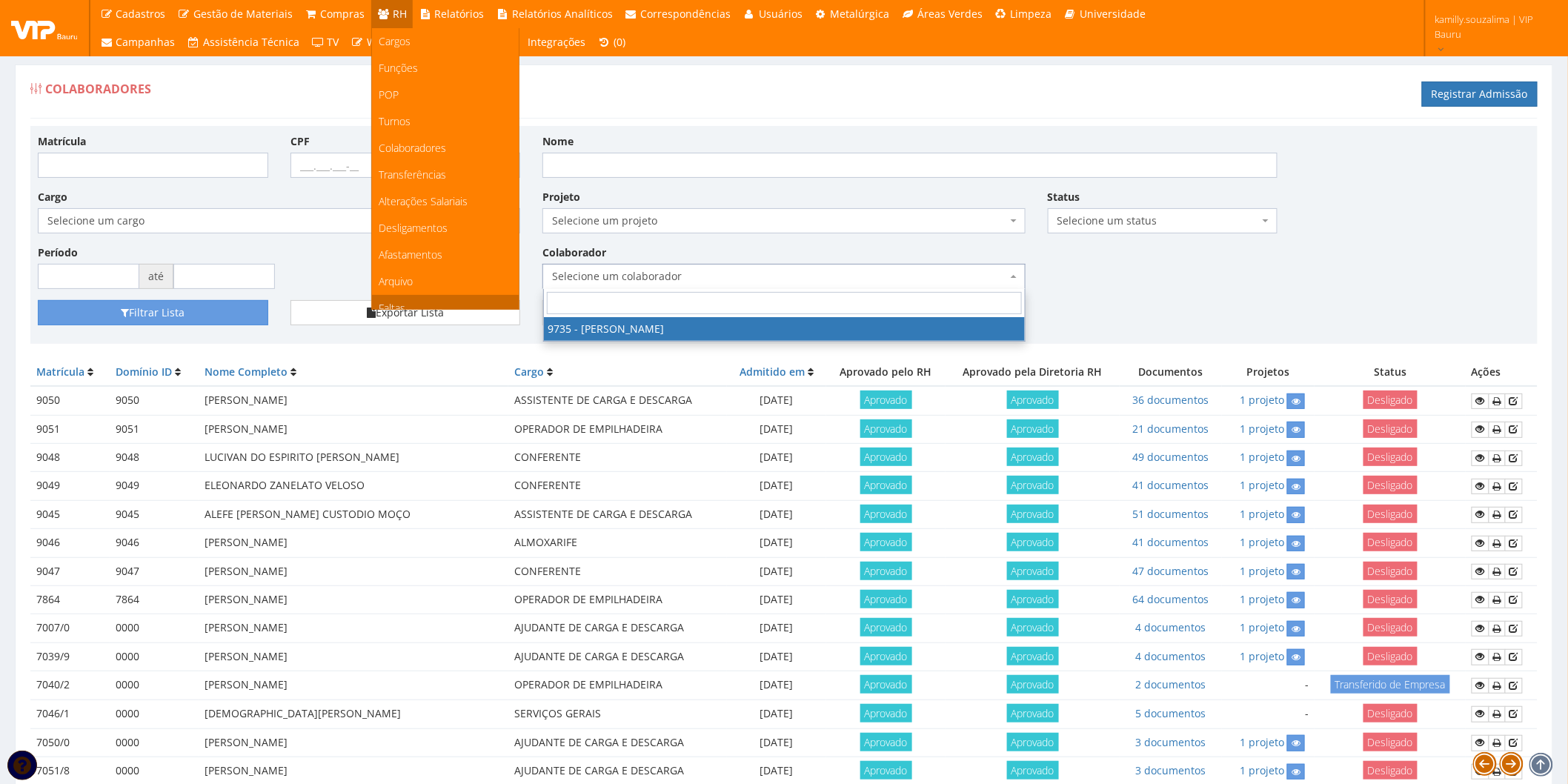
click at [389, 297] on link "Faltas" at bounding box center [445, 309] width 147 height 27
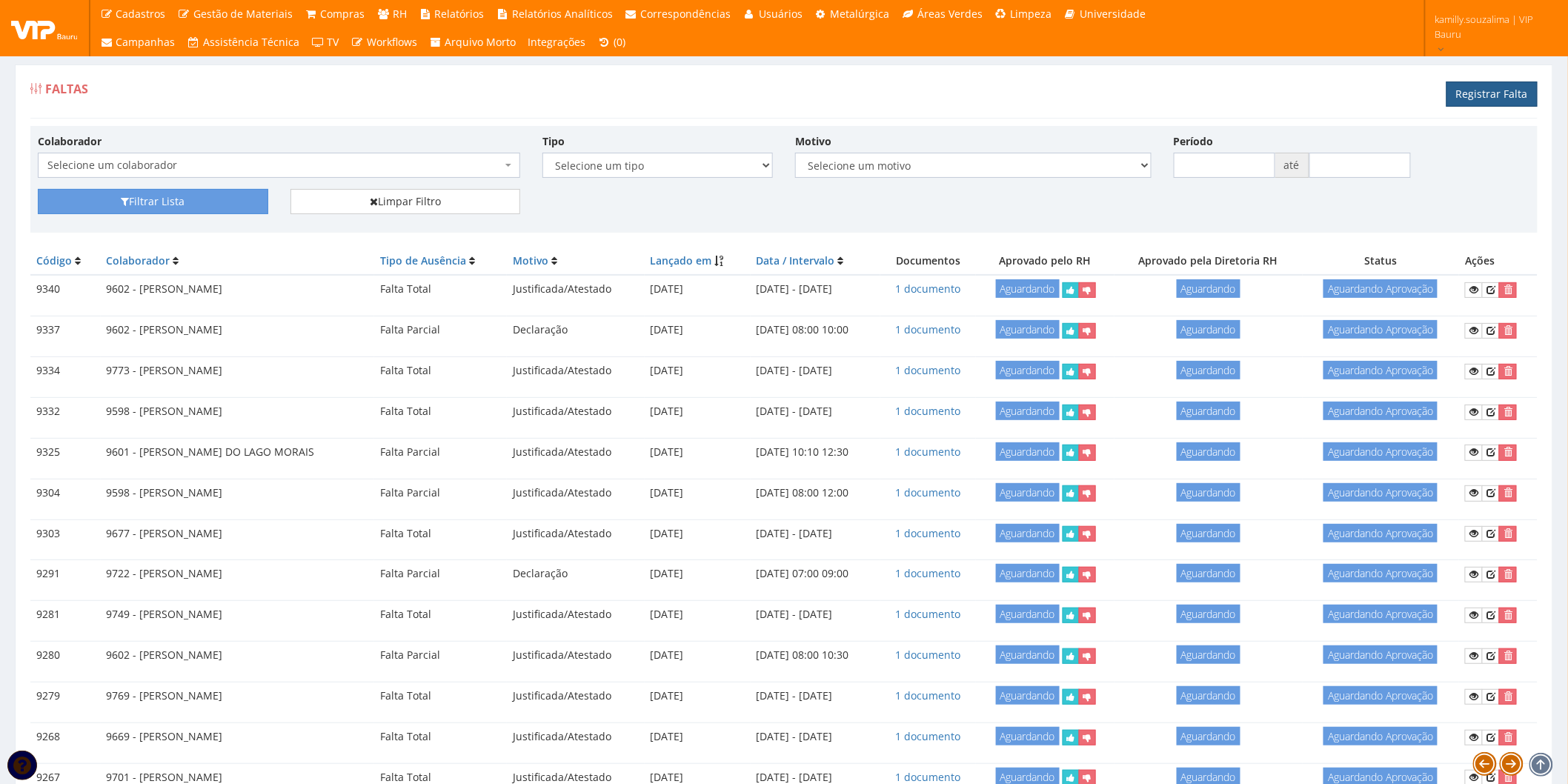
click at [1493, 91] on link "Registrar Falta" at bounding box center [1492, 94] width 91 height 25
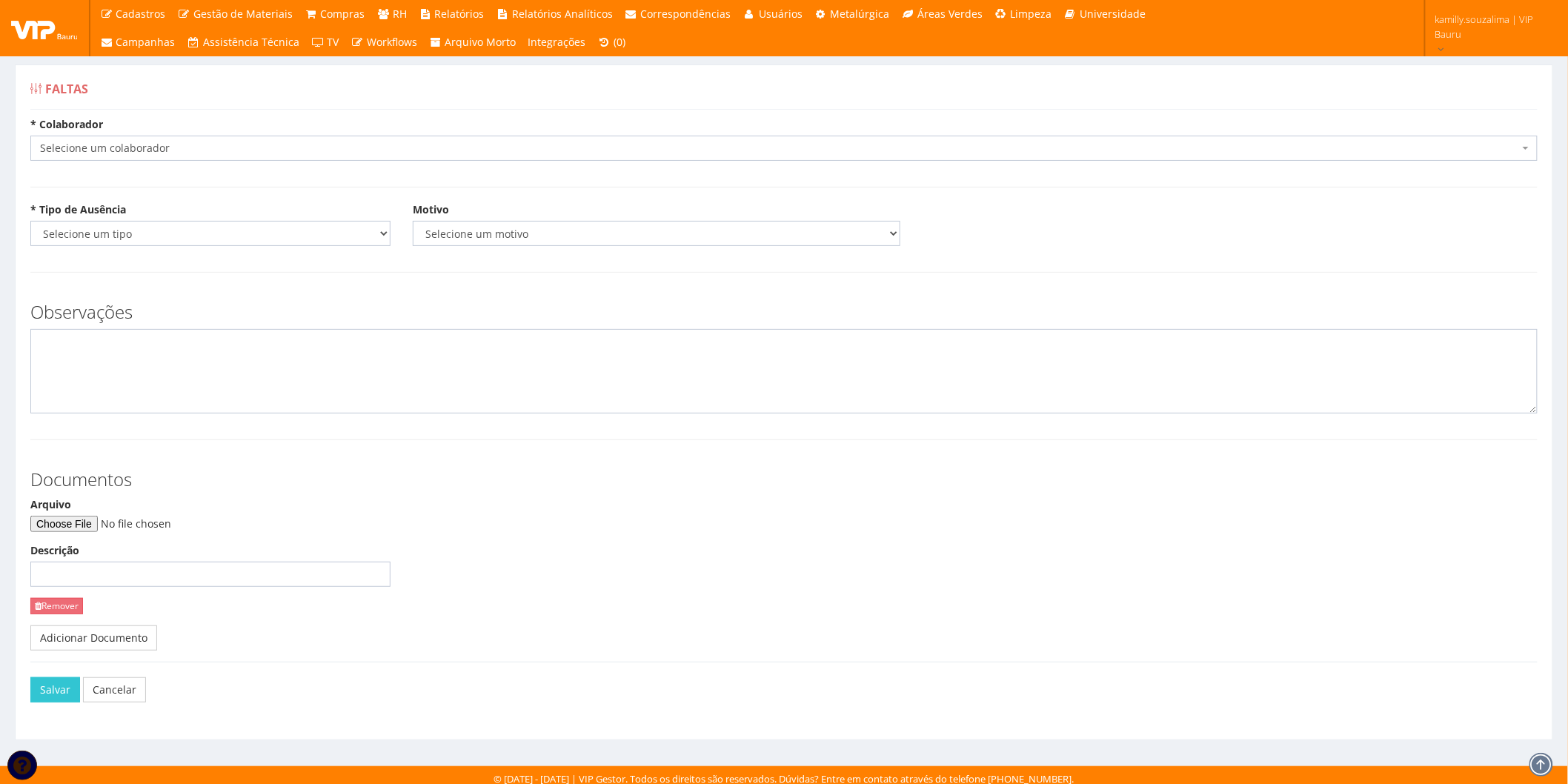
click at [164, 150] on span "Selecione um colaborador" at bounding box center [780, 148] width 1479 height 15
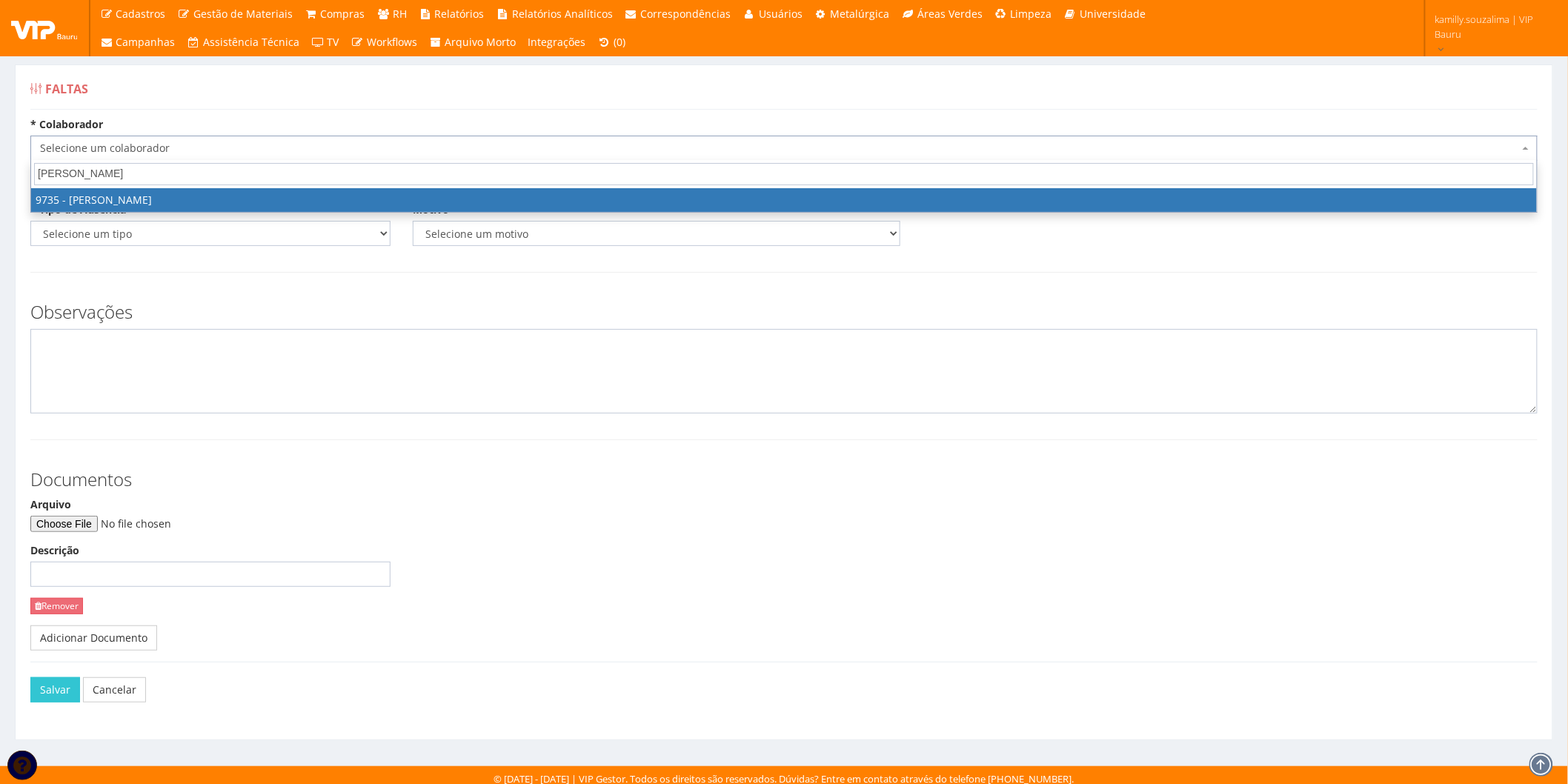
type input "[PERSON_NAME]"
select select "4010"
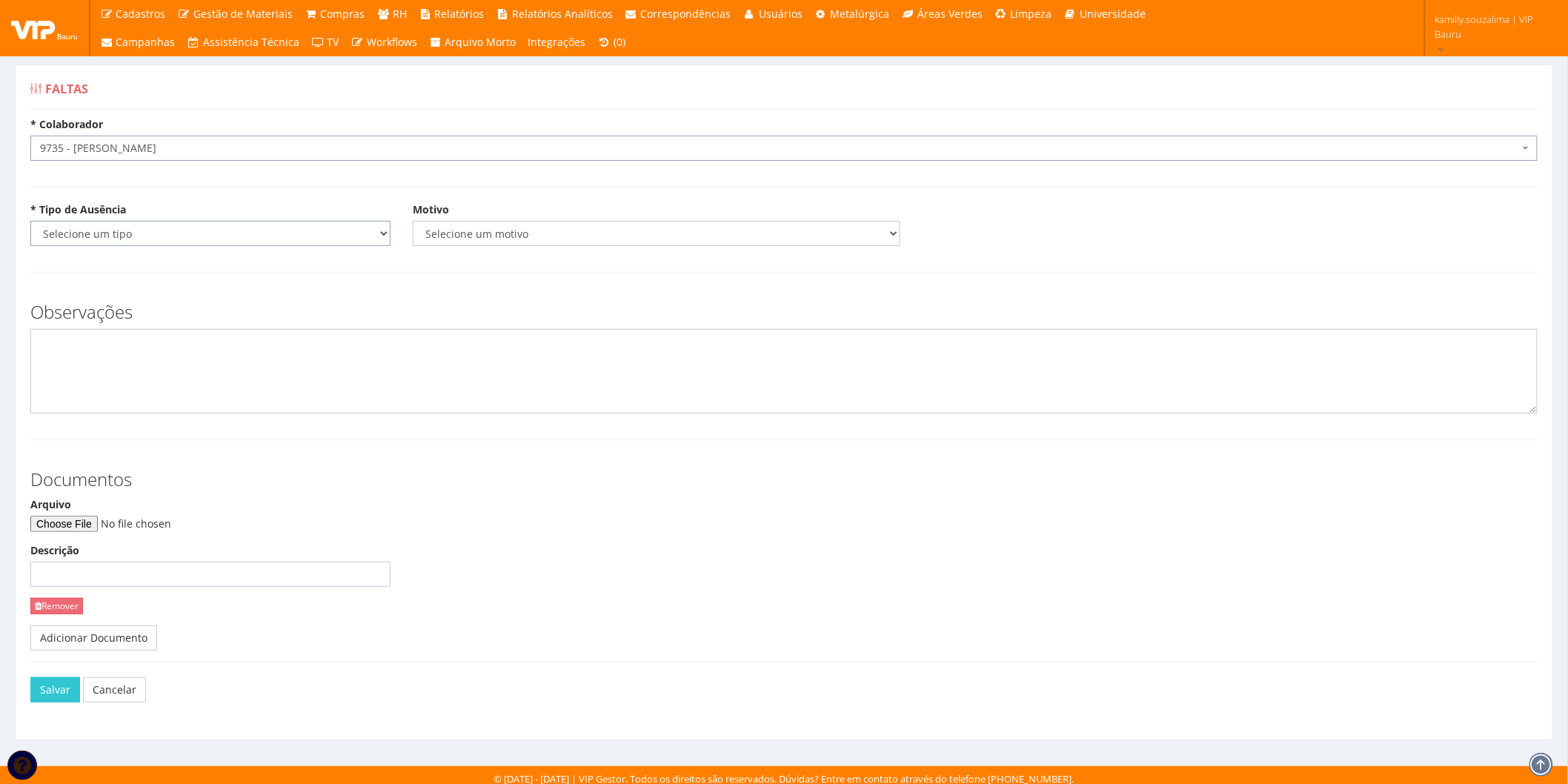
click at [156, 233] on select "Selecione um tipo Falta Total Falta Parcial Afastamento Férias" at bounding box center [210, 233] width 361 height 25
select select "total"
click at [30, 221] on select "Selecione um tipo Falta Total Falta Parcial Afastamento Férias" at bounding box center [210, 233] width 361 height 25
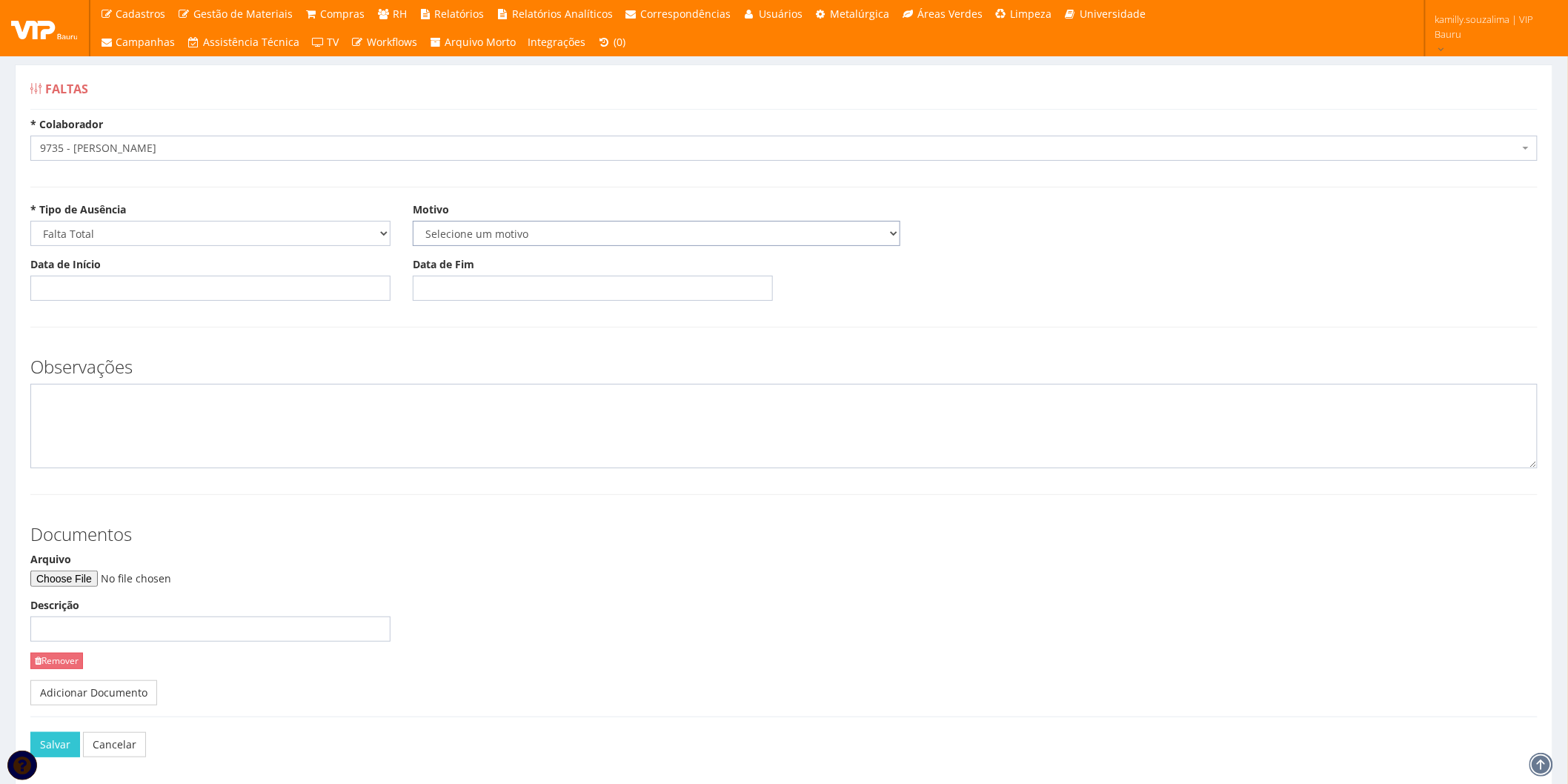
click at [512, 233] on select "Selecione um motivo Acidente Atestado Atraso Declaração Determinação Judicial D…" at bounding box center [657, 233] width 488 height 25
select select "atestado"
click at [413, 221] on select "Selecione um motivo Acidente Atestado Atraso Declaração Determinação Judicial D…" at bounding box center [657, 233] width 488 height 25
click at [252, 293] on input "Data de Início" at bounding box center [210, 288] width 361 height 25
click at [62, 448] on td "25" at bounding box center [65, 457] width 20 height 23
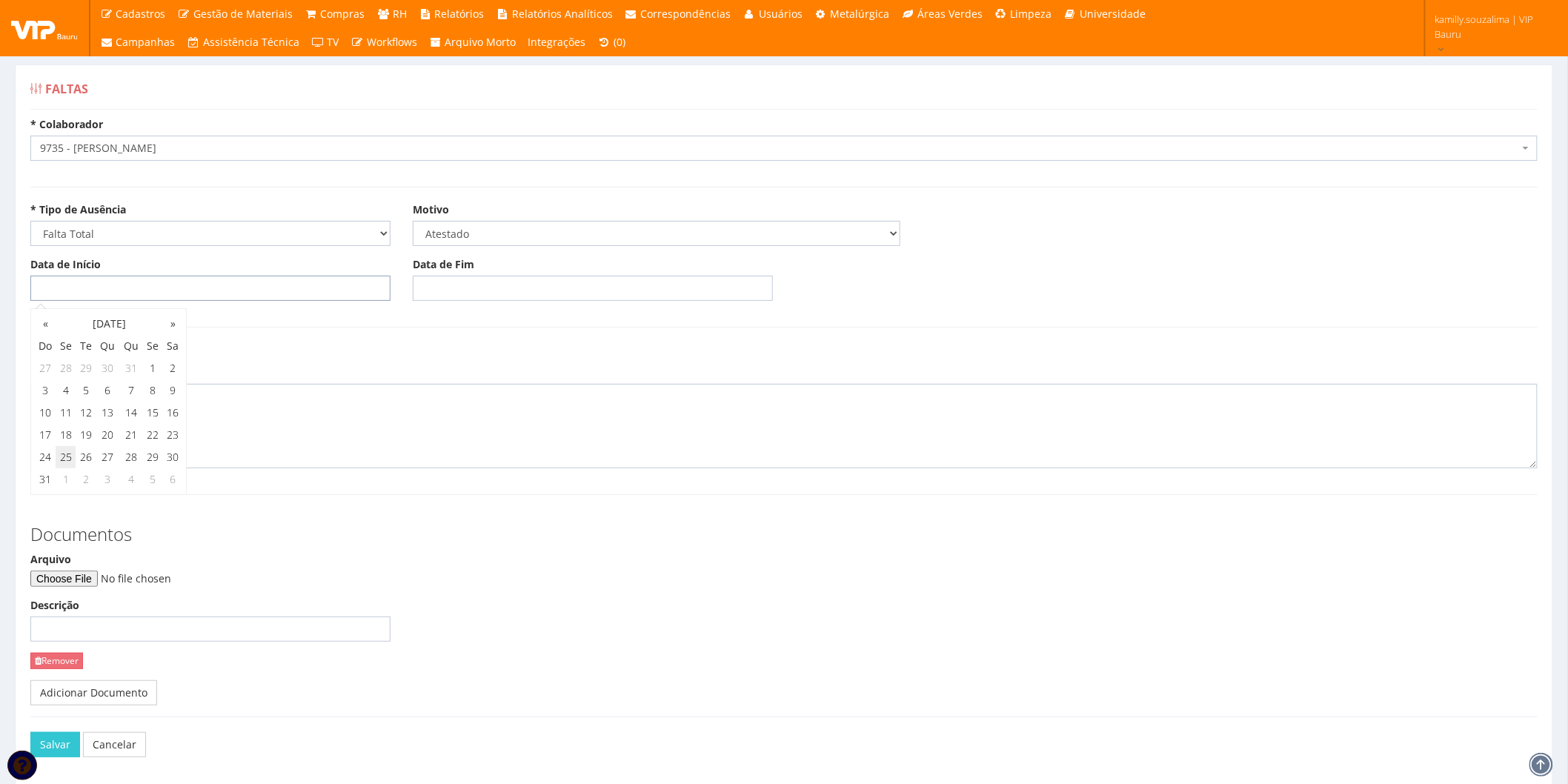
type input "25/08/2025"
click at [507, 284] on input "Data de Fim" at bounding box center [593, 288] width 361 height 25
drag, startPoint x: 449, startPoint y: 452, endPoint x: 357, endPoint y: 424, distance: 96.2
click at [449, 453] on td "25" at bounding box center [448, 457] width 20 height 23
type input "25/08/2025"
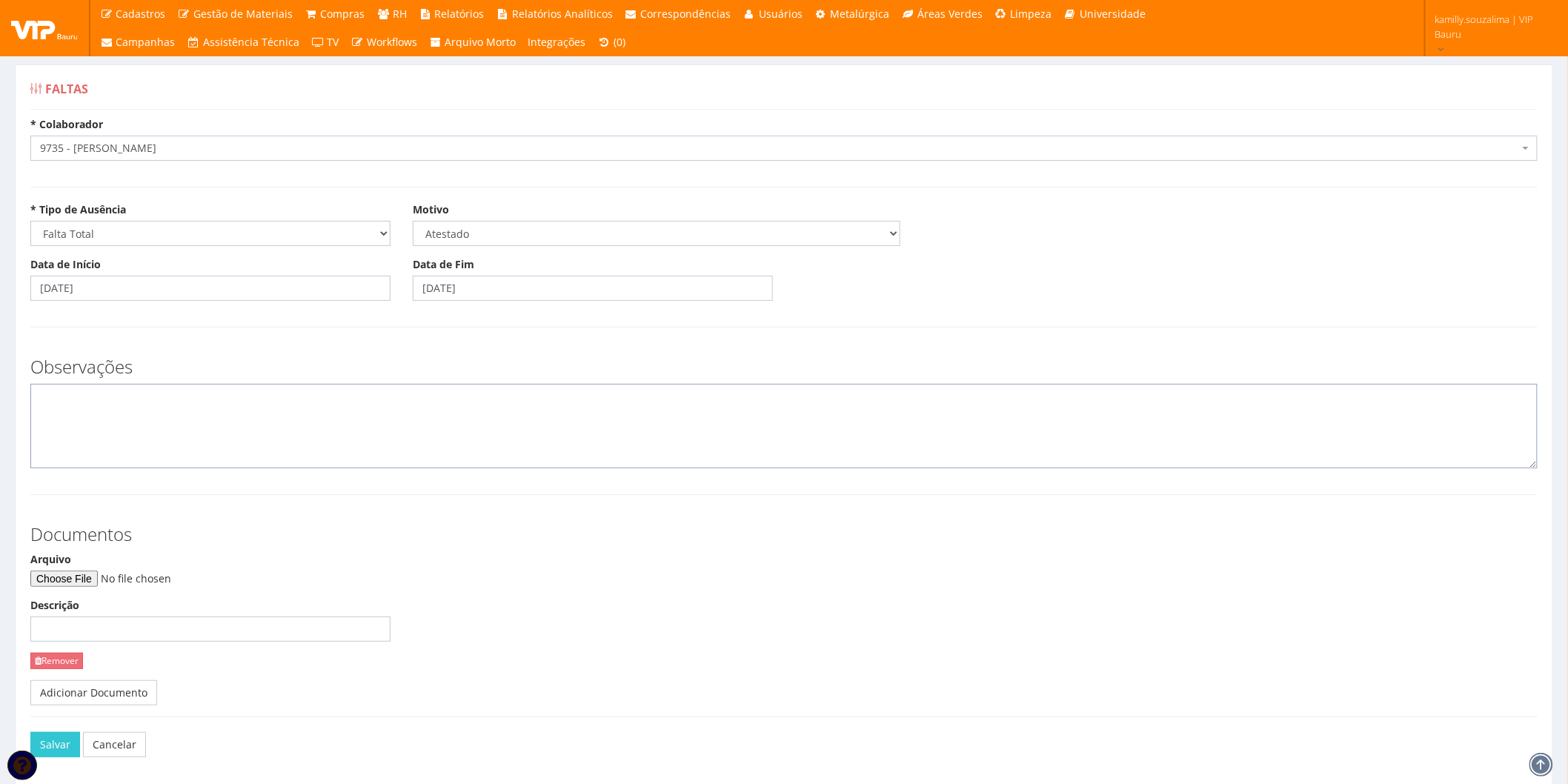
click at [167, 419] on textarea at bounding box center [784, 426] width 1508 height 85
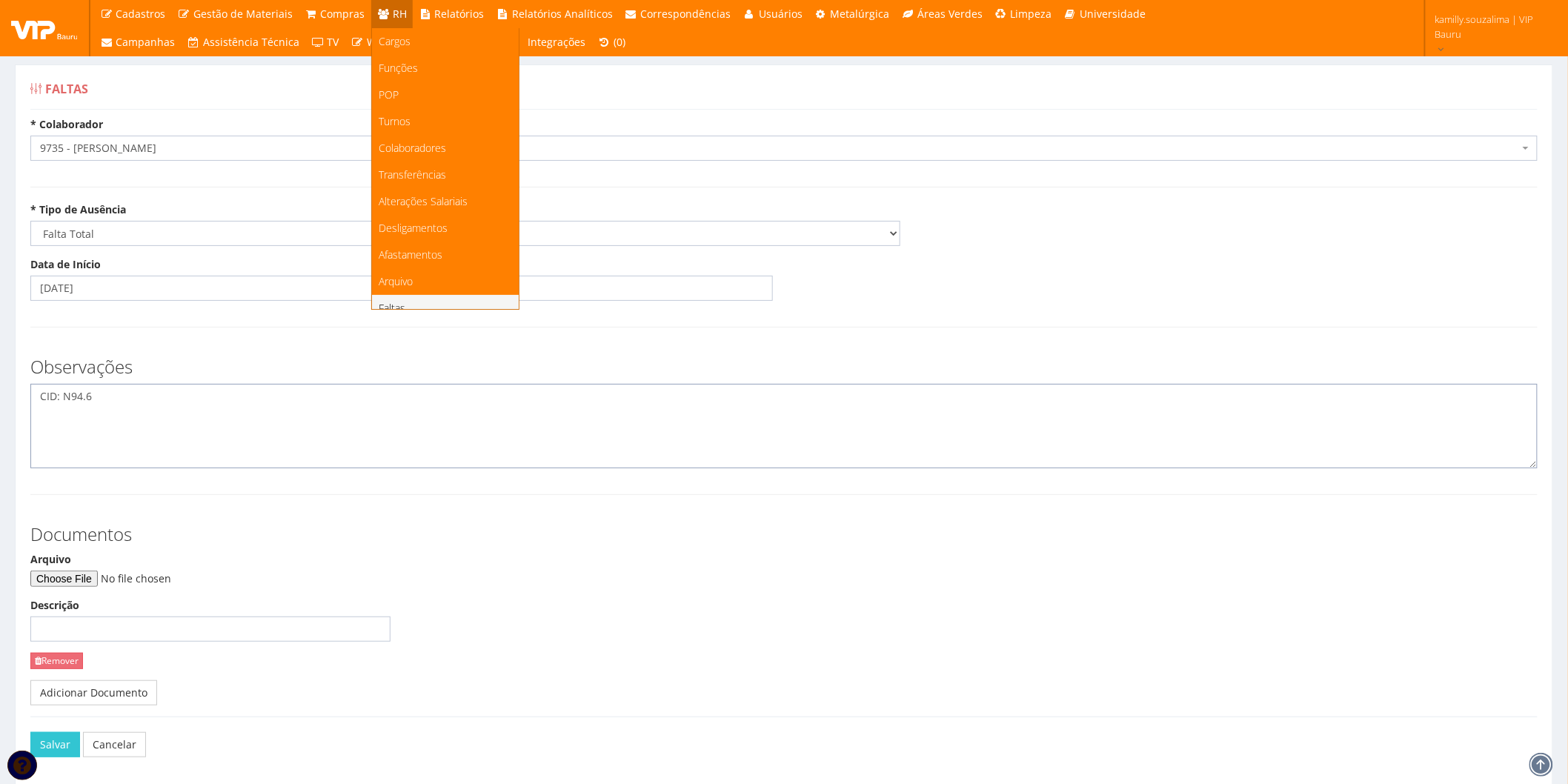
type textarea "CID: N94.6"
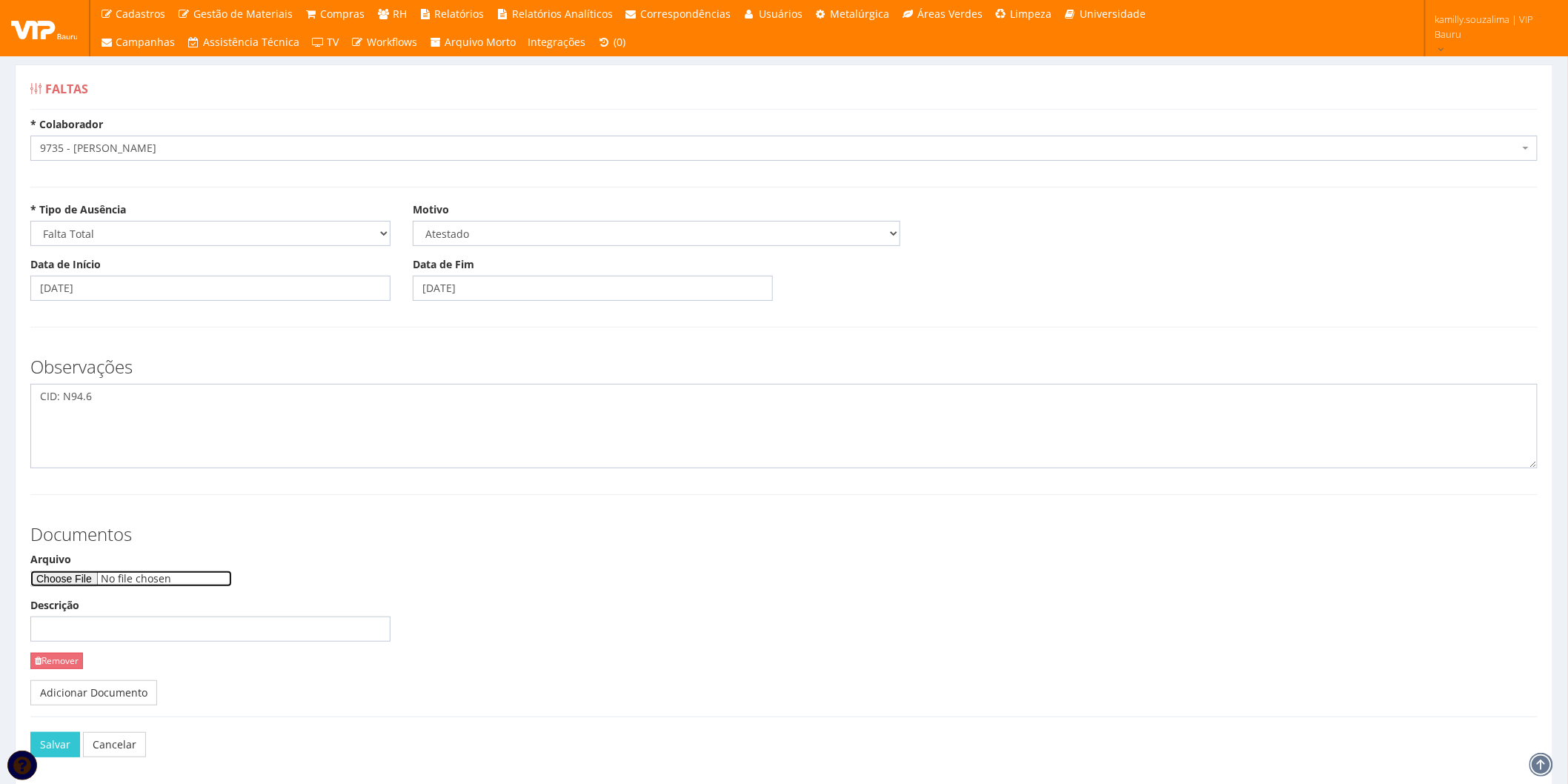
click at [79, 579] on input "Arquivo" at bounding box center [131, 579] width 201 height 16
type input "C:\fakepath\WhatsApp Image 2025-08-25 at 18.27.27.jpeg"
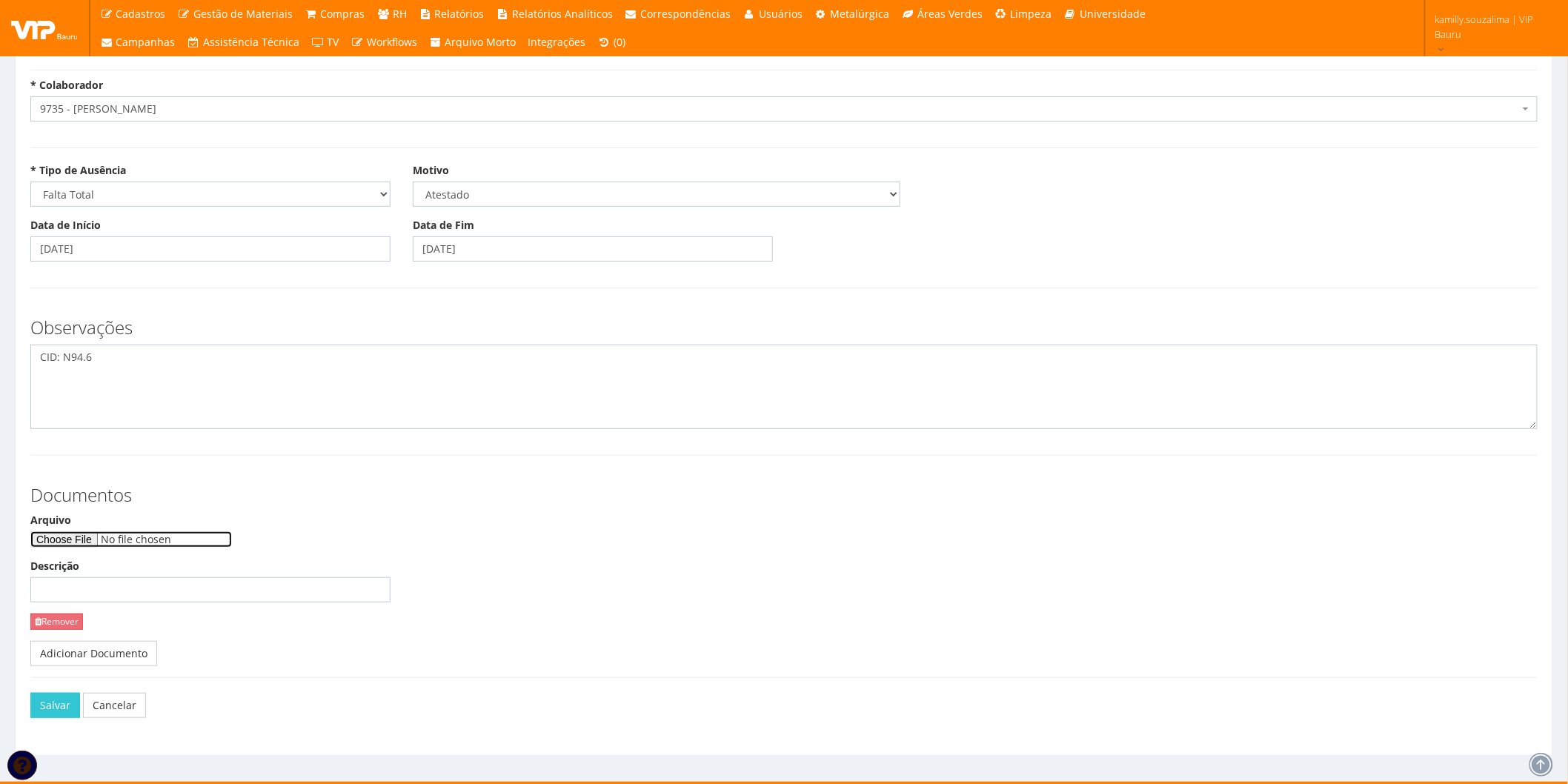
scroll to position [60, 0]
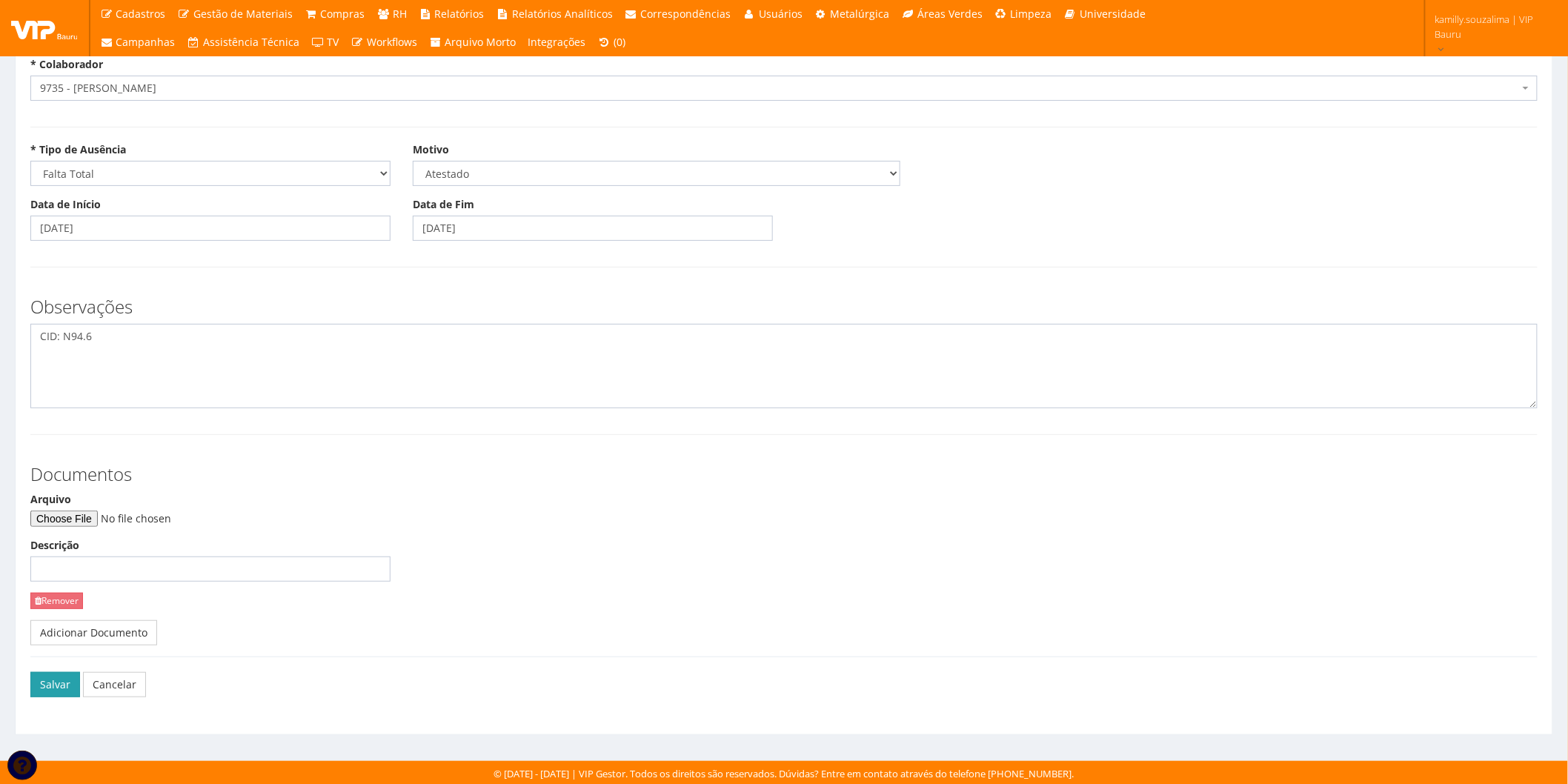
click at [46, 686] on button "Salvar" at bounding box center [55, 685] width 49 height 25
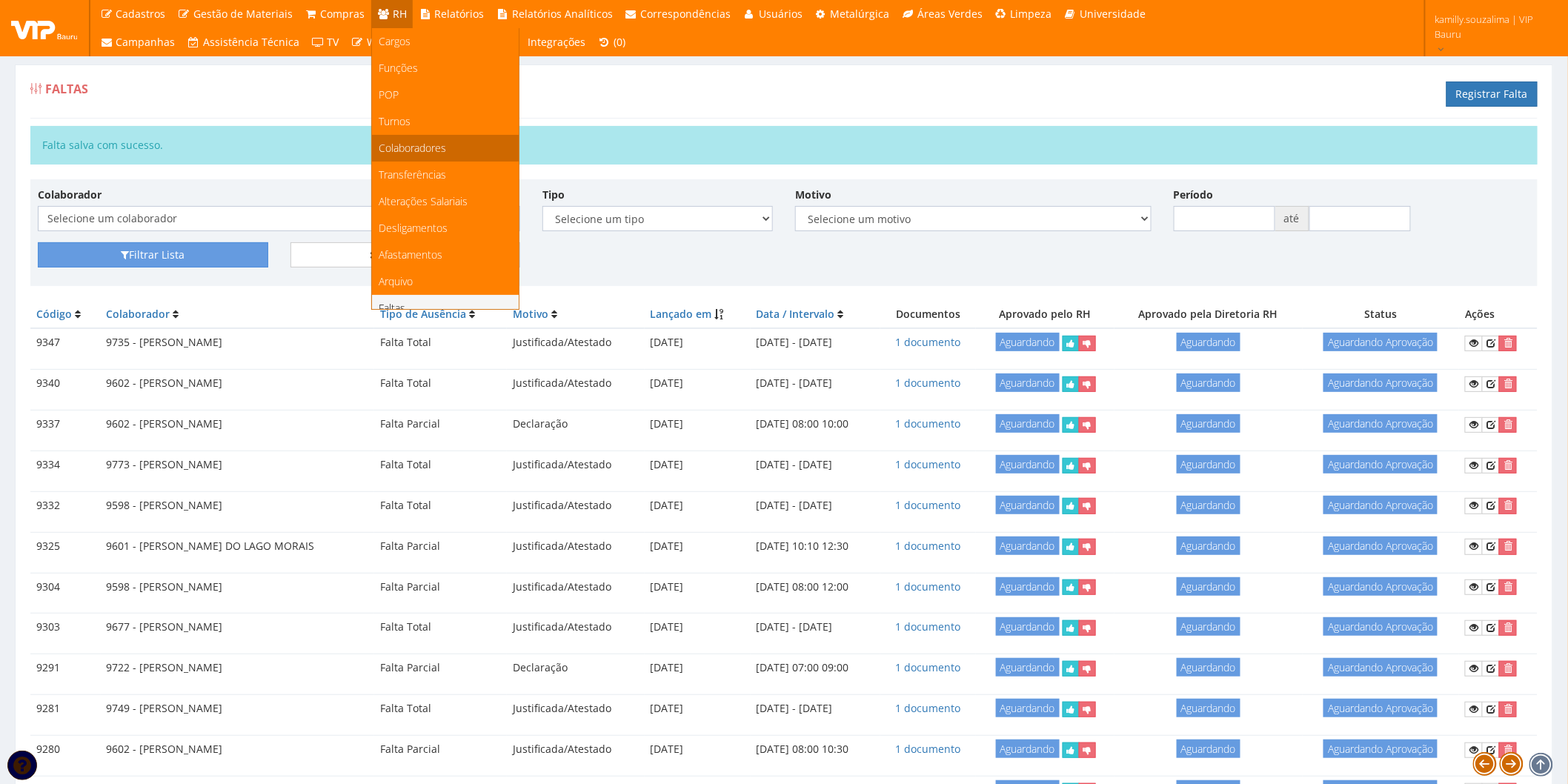
click at [428, 143] on span "Colaboradores" at bounding box center [413, 148] width 67 height 14
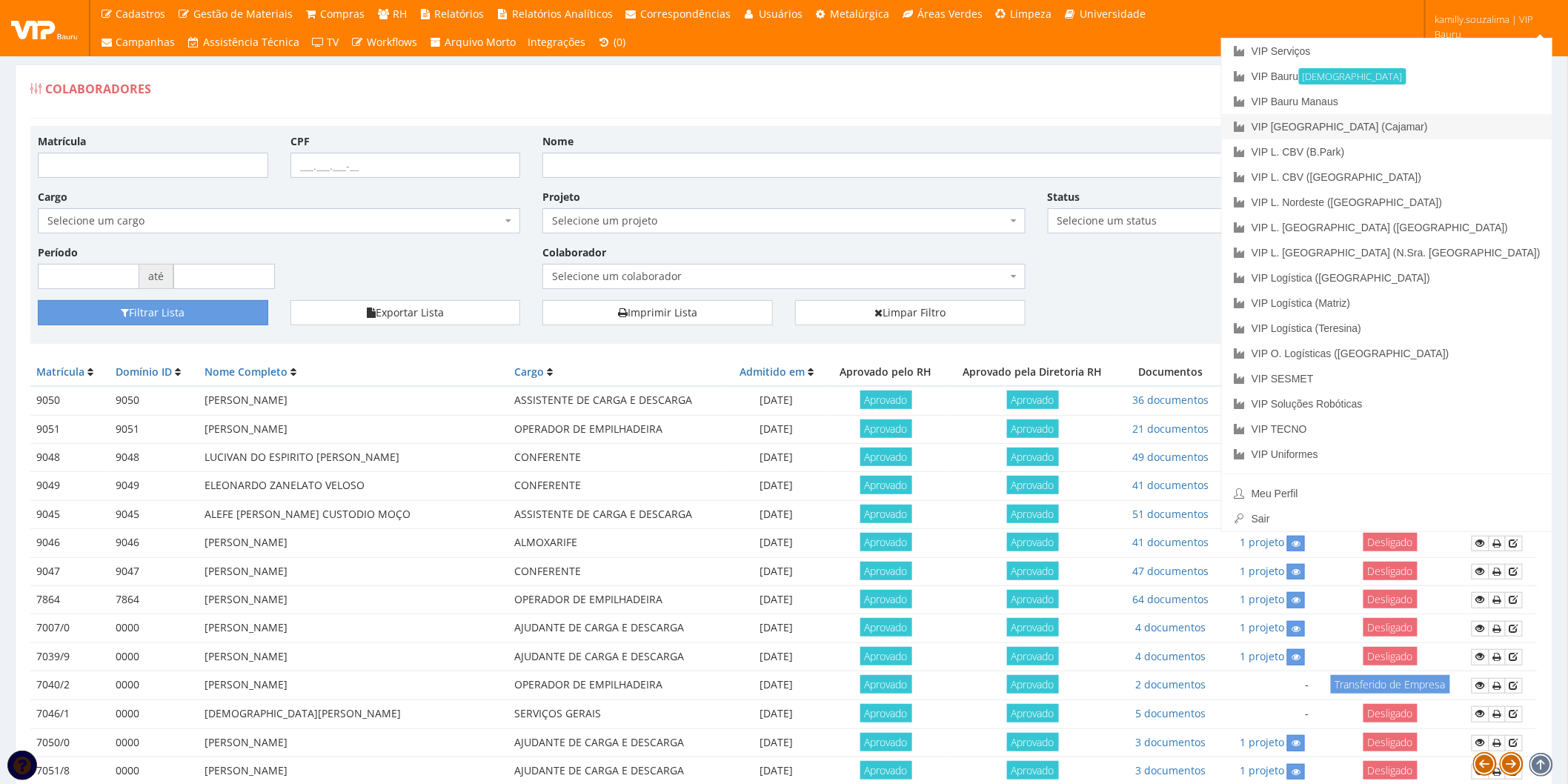
click at [1477, 117] on link "VIP [GEOGRAPHIC_DATA] (Cajamar)" at bounding box center [1388, 127] width 330 height 25
